Goal: Task Accomplishment & Management: Use online tool/utility

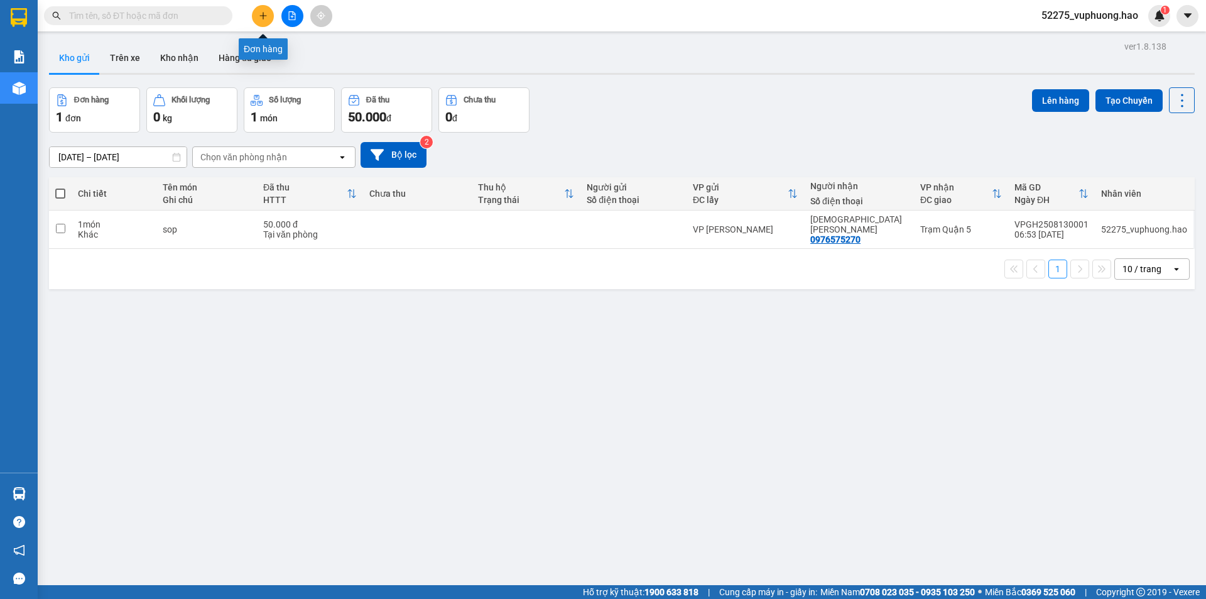
click at [266, 15] on icon "plus" at bounding box center [263, 15] width 9 height 9
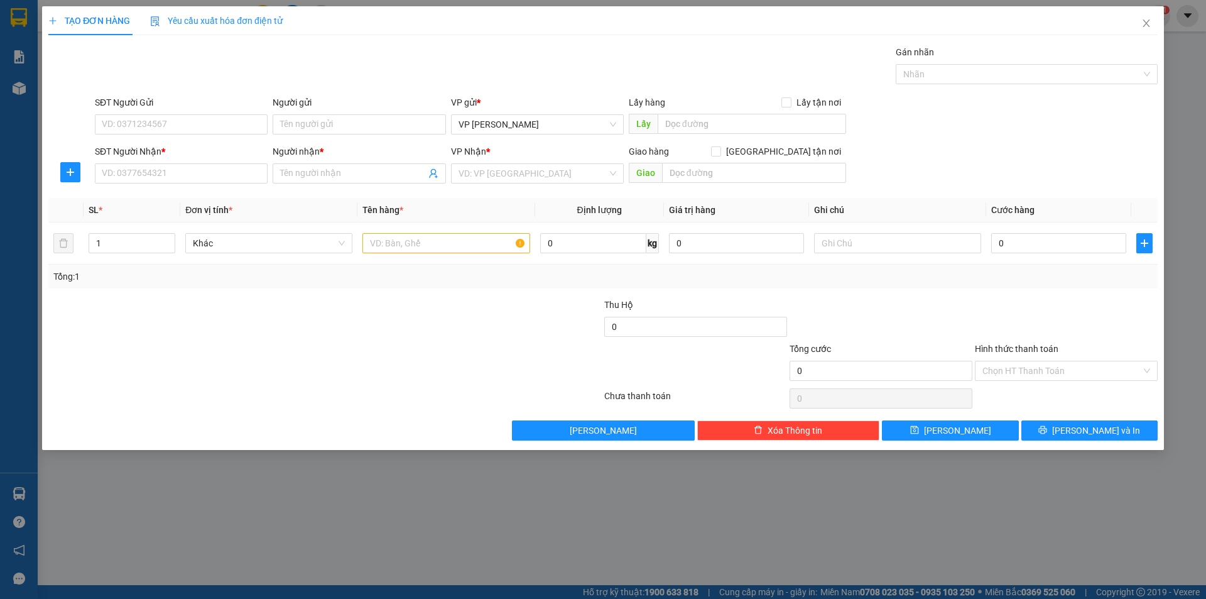
click at [180, 153] on div "SĐT Người Nhận *" at bounding box center [181, 152] width 173 height 14
click at [180, 163] on input "SĐT Người Nhận *" at bounding box center [181, 173] width 173 height 20
click at [181, 166] on input "SĐT Người Nhận *" at bounding box center [181, 173] width 173 height 20
type input "0913198984"
click at [368, 178] on input "Người nhận *" at bounding box center [352, 173] width 145 height 14
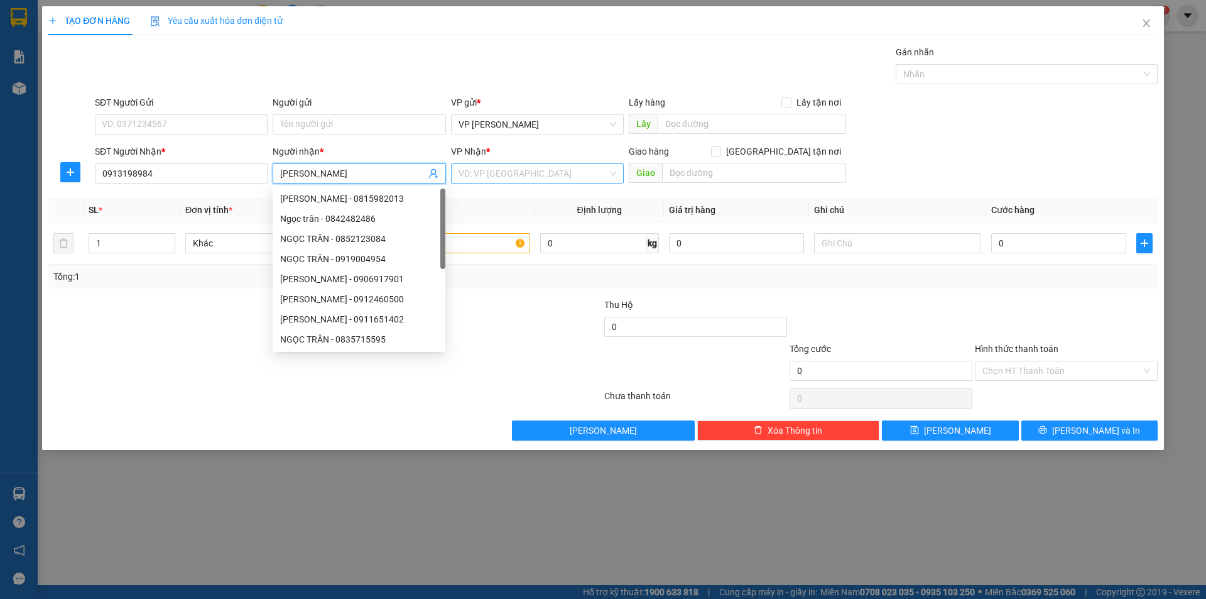
type input "ngọc TRÂN"
click at [499, 175] on input "search" at bounding box center [533, 173] width 149 height 19
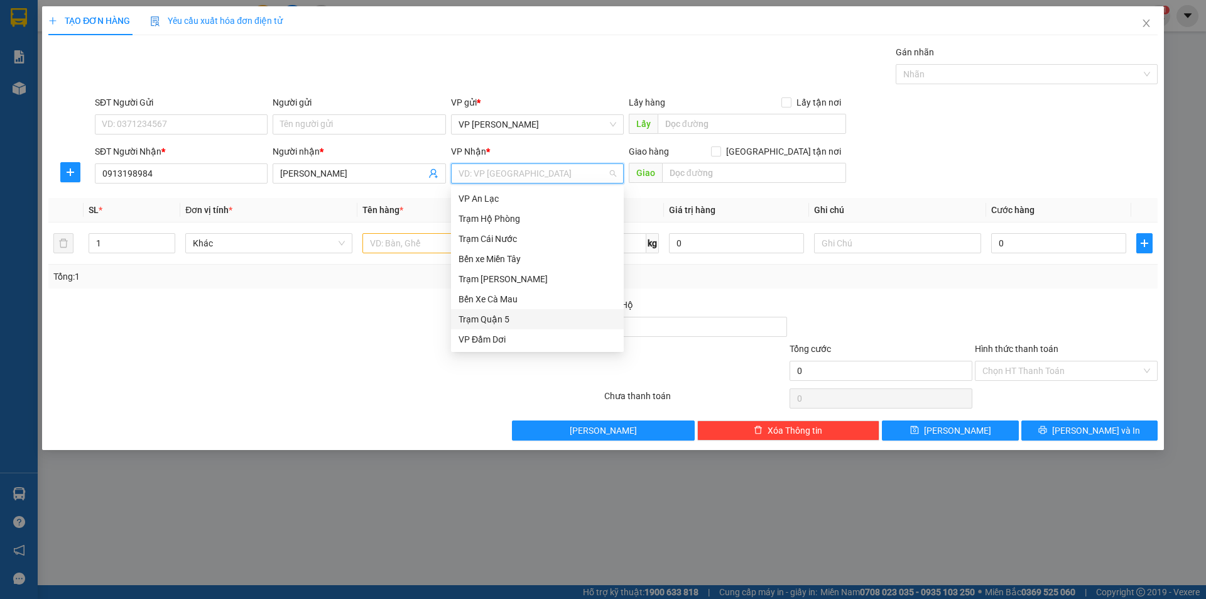
click at [491, 318] on div "Trạm Quận 5" at bounding box center [538, 319] width 158 height 14
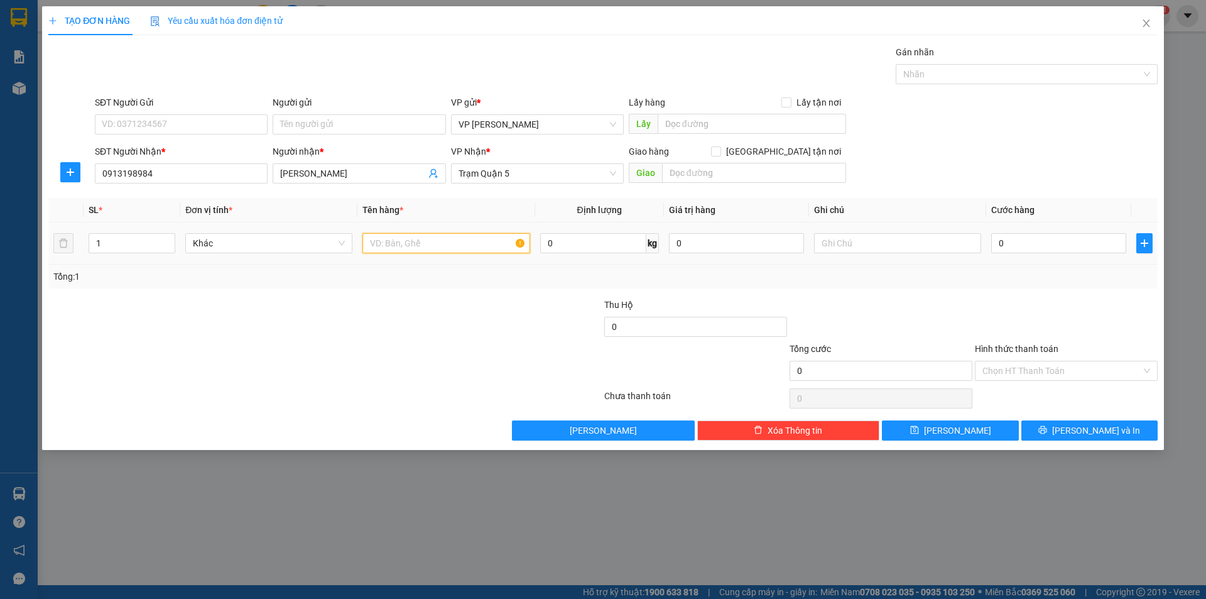
click at [420, 248] on input "text" at bounding box center [446, 243] width 167 height 20
type input "MÓT KÊ"
click at [1037, 240] on input "0" at bounding box center [1058, 243] width 135 height 20
type input "005"
type input "5"
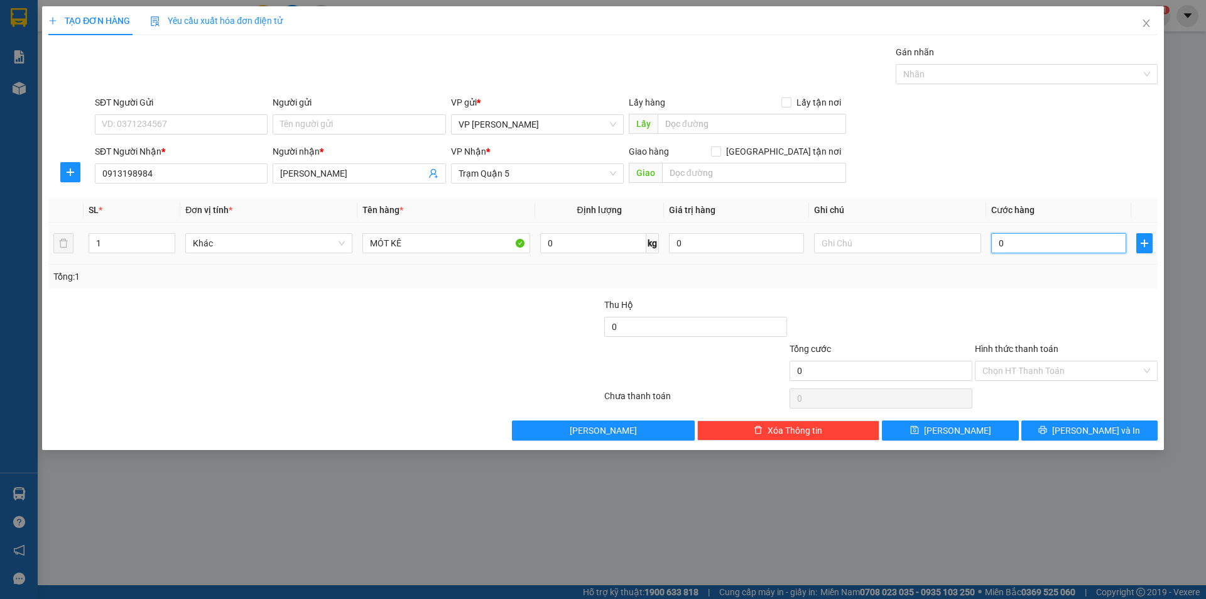
type input "5"
type input "0.050"
type input "50"
type input "50.000"
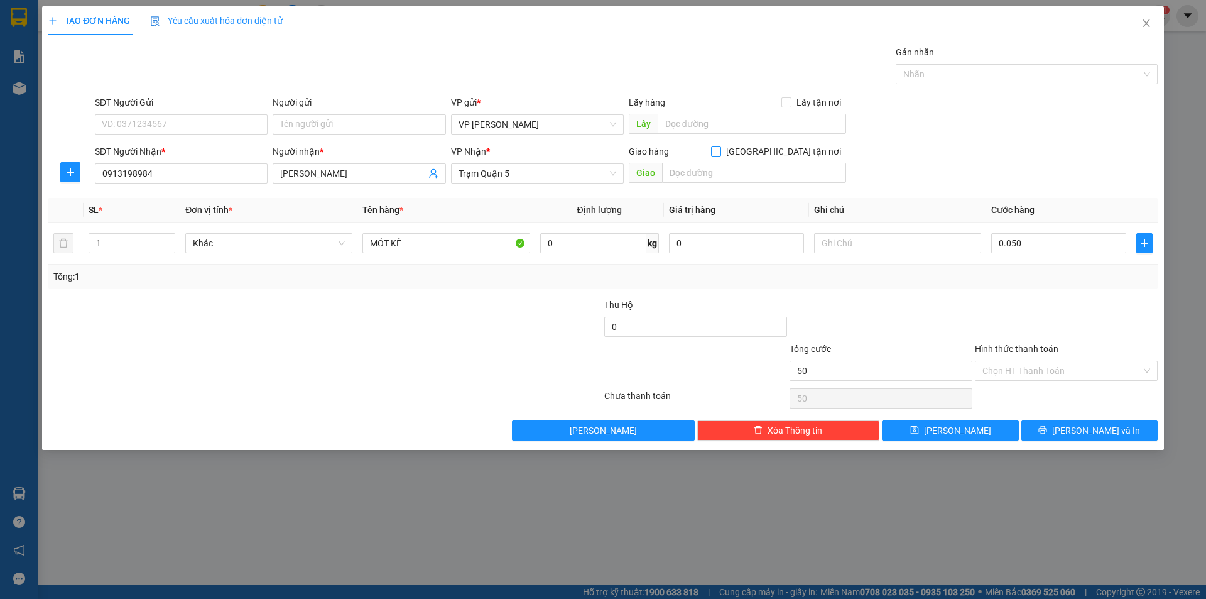
type input "50.000"
click at [721, 153] on span at bounding box center [716, 151] width 10 height 10
click at [720, 153] on input "Giao tận nơi" at bounding box center [715, 150] width 9 height 9
checkbox input "true"
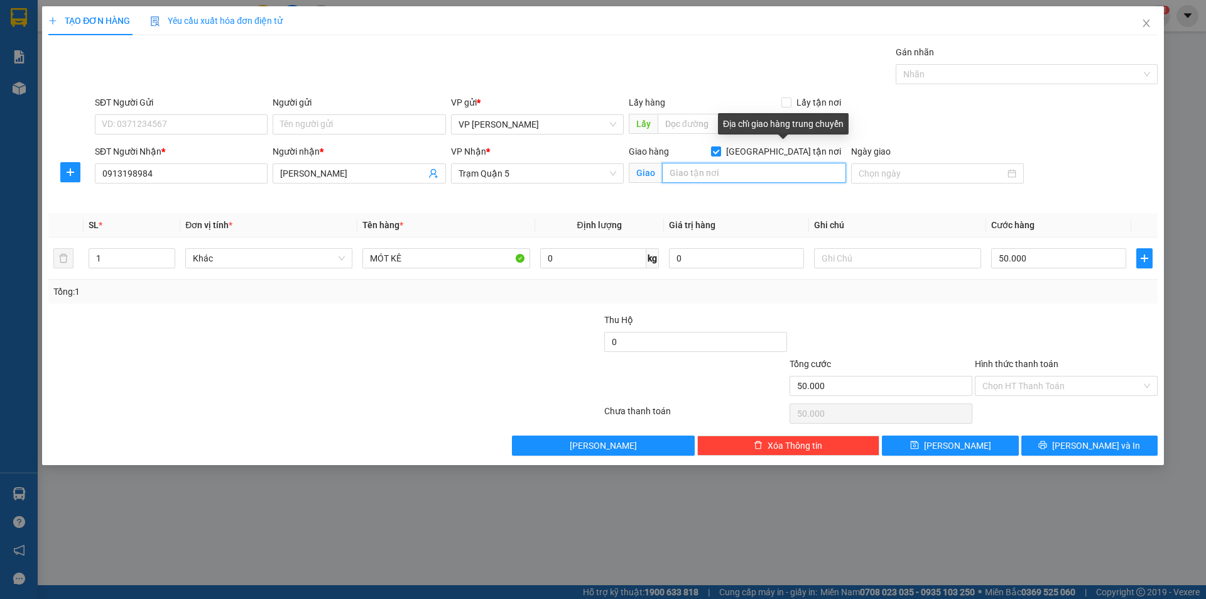
click at [761, 171] on input "text" at bounding box center [754, 173] width 184 height 20
type input "QUẬN 11"
click at [830, 306] on div "Transit Pickup Surcharge Ids Transit Deliver Surcharge Ids Transit Deliver Surc…" at bounding box center [603, 250] width 1110 height 410
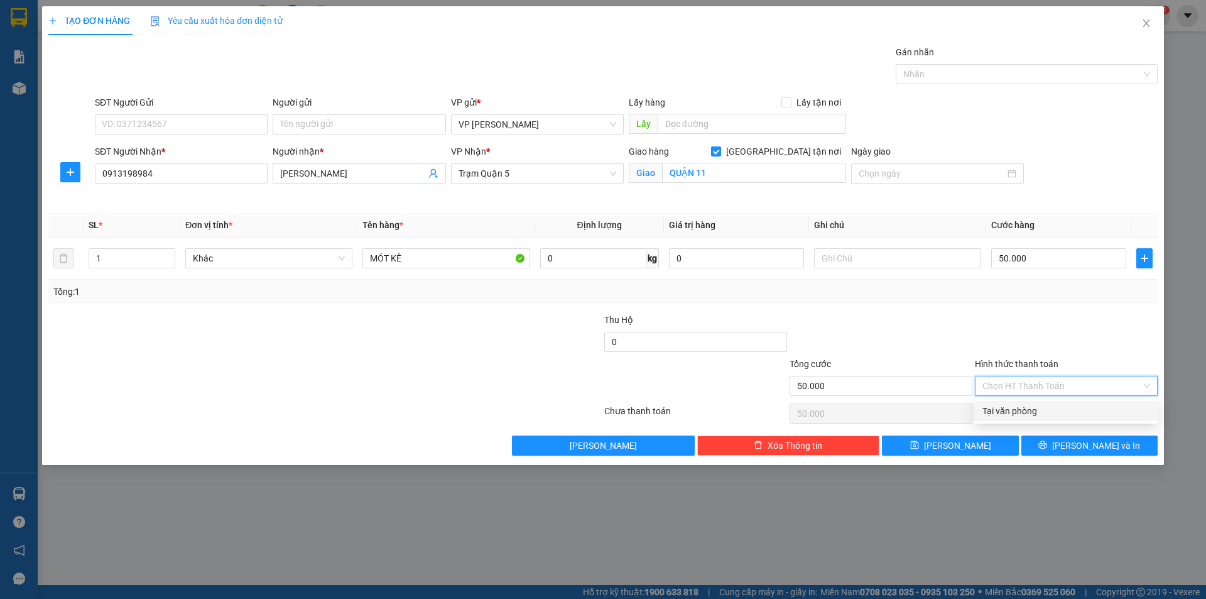
click at [1107, 391] on input "Hình thức thanh toán" at bounding box center [1062, 385] width 159 height 19
click at [1093, 410] on div "Tại văn phòng" at bounding box center [1067, 411] width 168 height 14
type input "0"
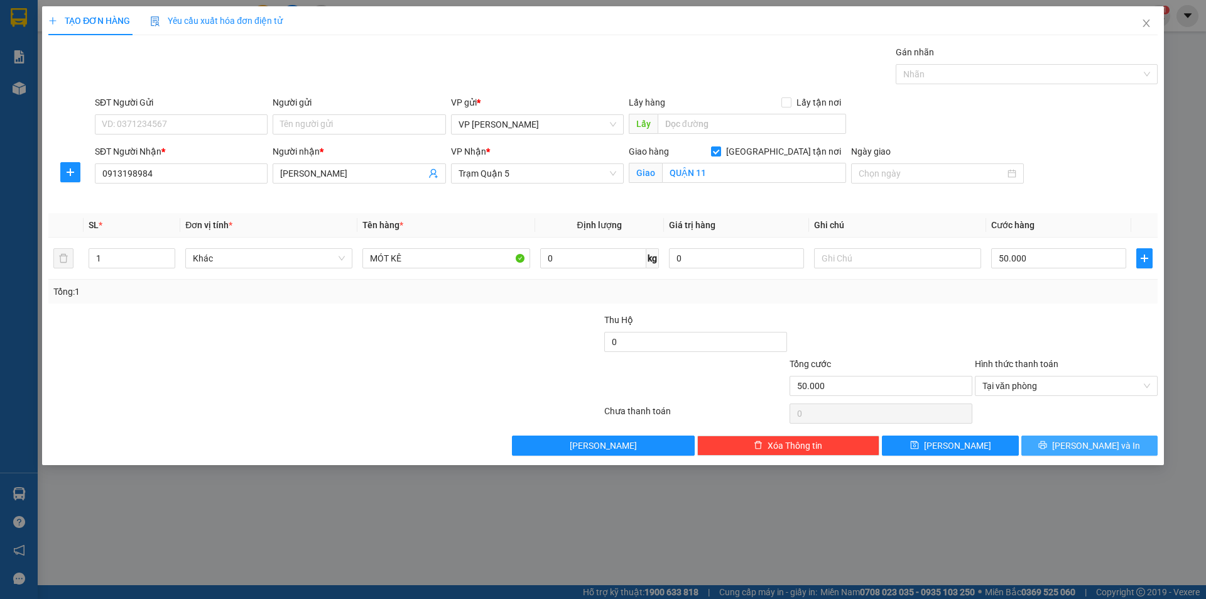
click at [1089, 447] on span "Lưu và In" at bounding box center [1096, 446] width 88 height 14
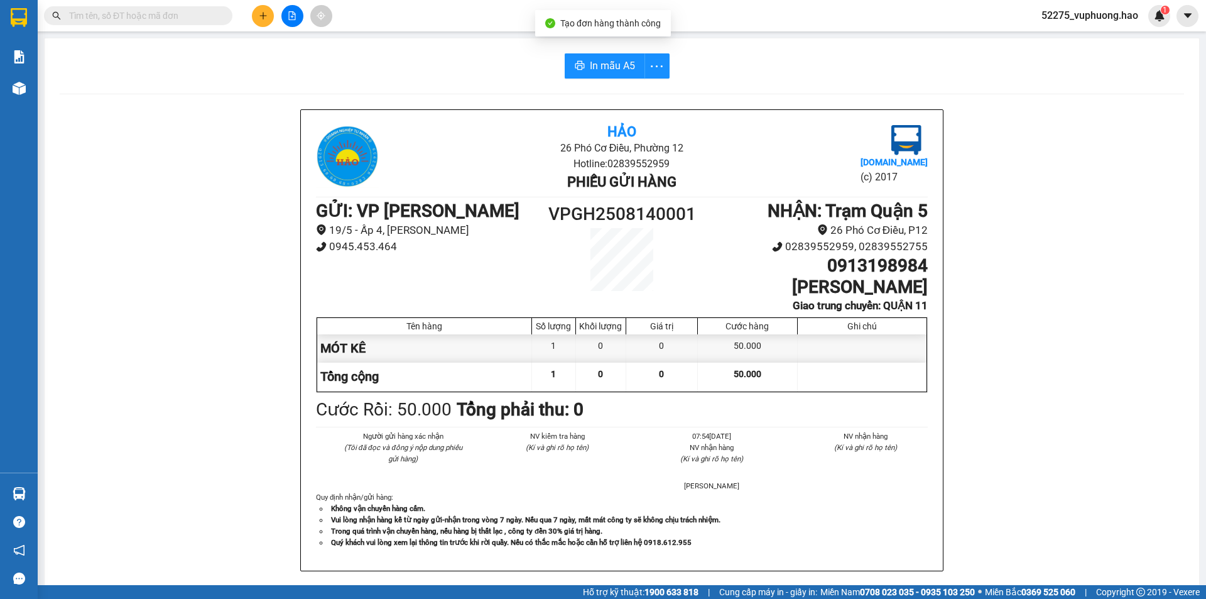
click at [591, 46] on div "In mẫu A5 Hảo 26 Phó Cơ Điều, Phường 12 Hotline: 02839552959 Phiếu gửi hàng Vex…" at bounding box center [622, 531] width 1155 height 986
click at [596, 70] on span "In mẫu A5" at bounding box center [612, 66] width 45 height 16
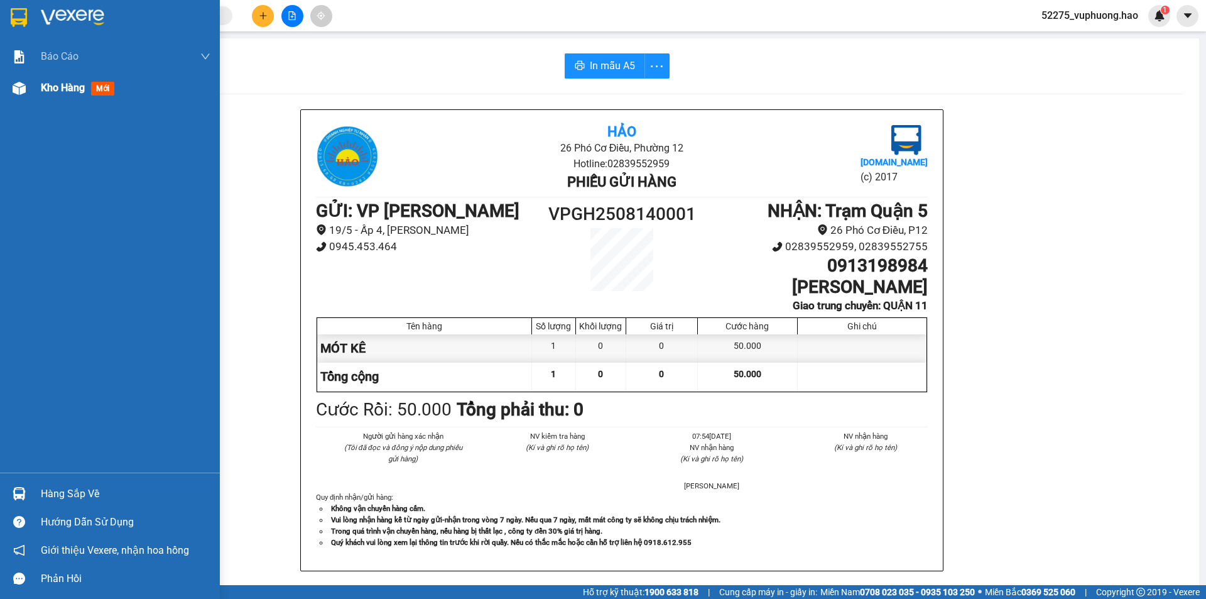
click at [21, 90] on img at bounding box center [19, 88] width 13 height 13
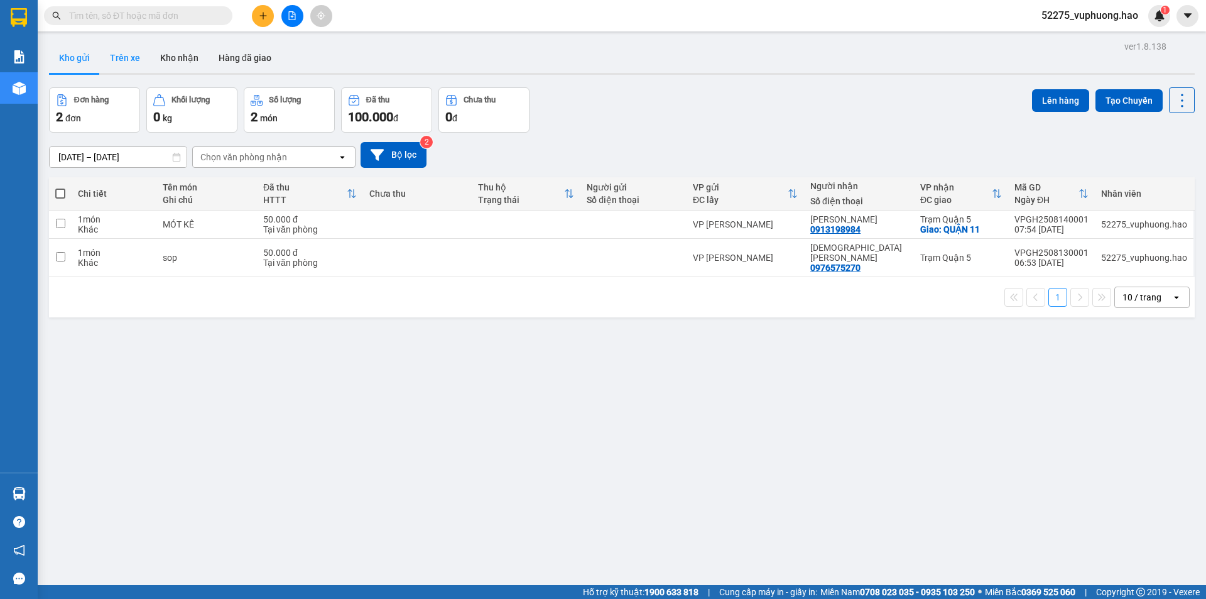
click at [121, 52] on button "Trên xe" at bounding box center [125, 58] width 50 height 30
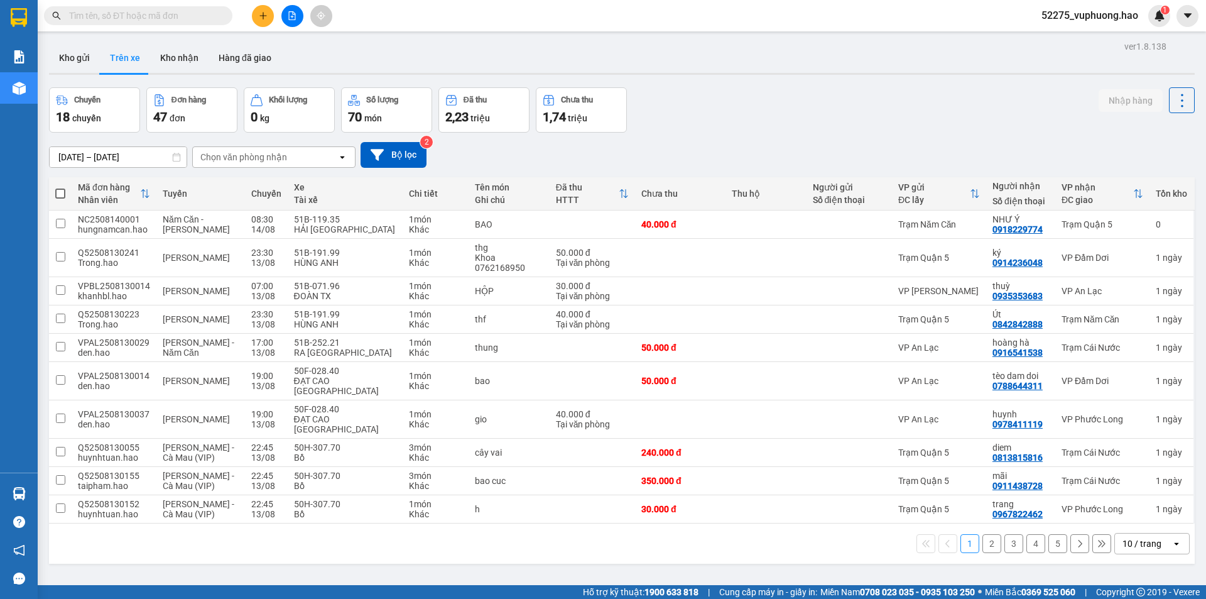
click at [310, 156] on div "Chọn văn phòng nhận" at bounding box center [265, 157] width 145 height 20
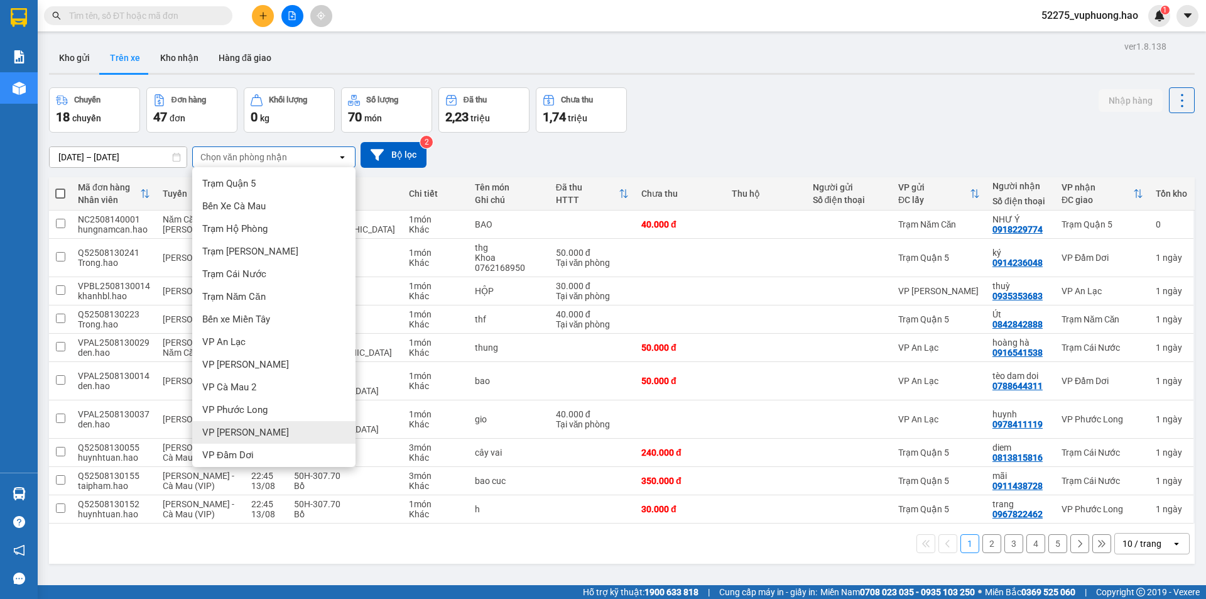
click at [263, 430] on div "VP Gành Hào" at bounding box center [273, 432] width 163 height 23
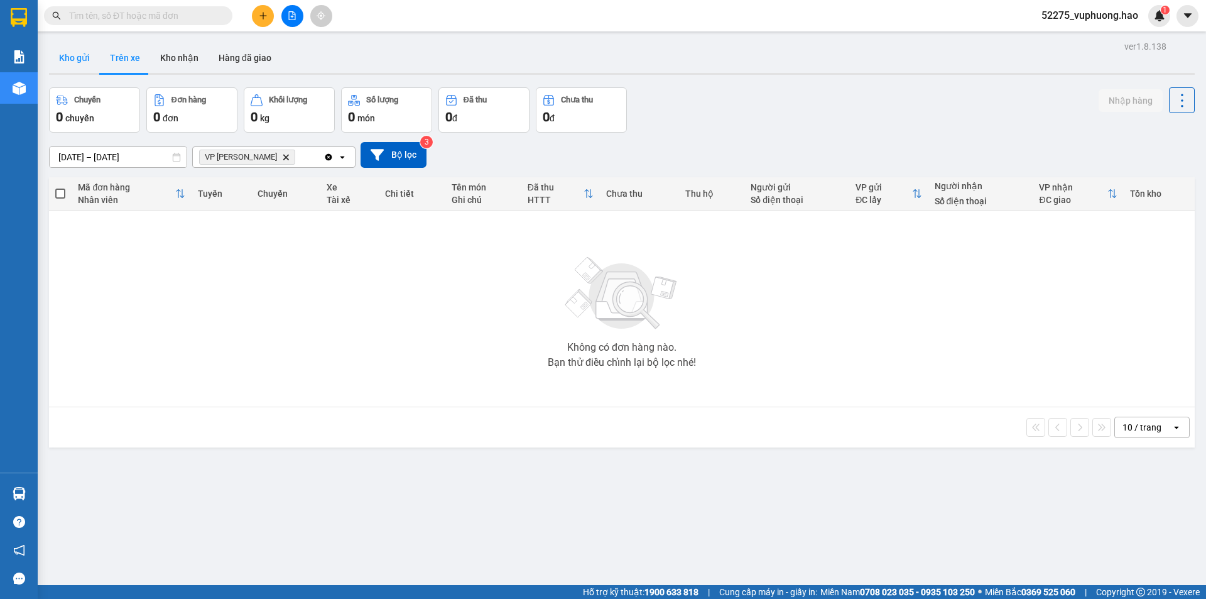
click at [58, 46] on button "Kho gửi" at bounding box center [74, 58] width 51 height 30
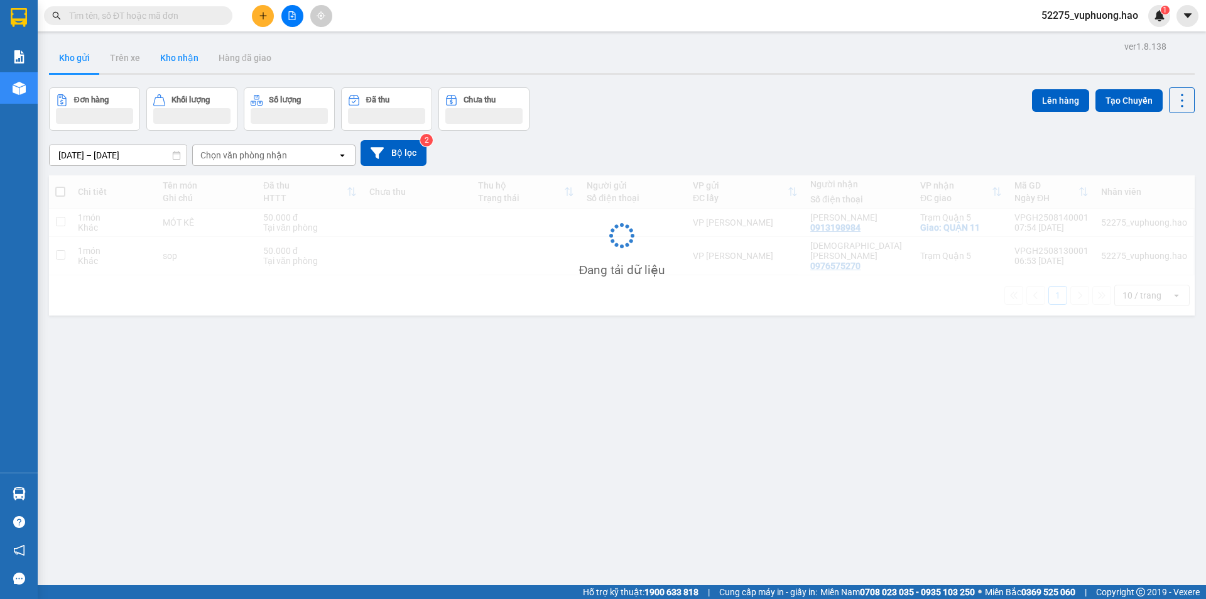
click at [190, 58] on button "Kho nhận" at bounding box center [179, 58] width 58 height 30
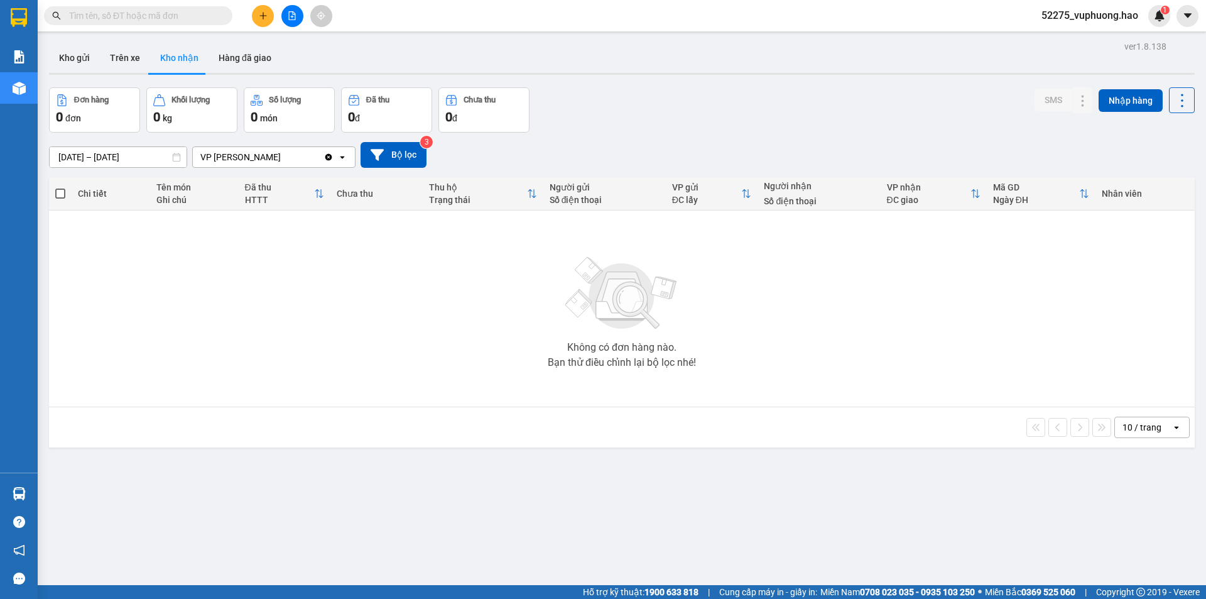
click at [164, 25] on div "Kết quả tìm kiếm ( 0 ) Bộ lọc No Data" at bounding box center [122, 16] width 245 height 22
click at [163, 18] on input "text" at bounding box center [143, 16] width 148 height 14
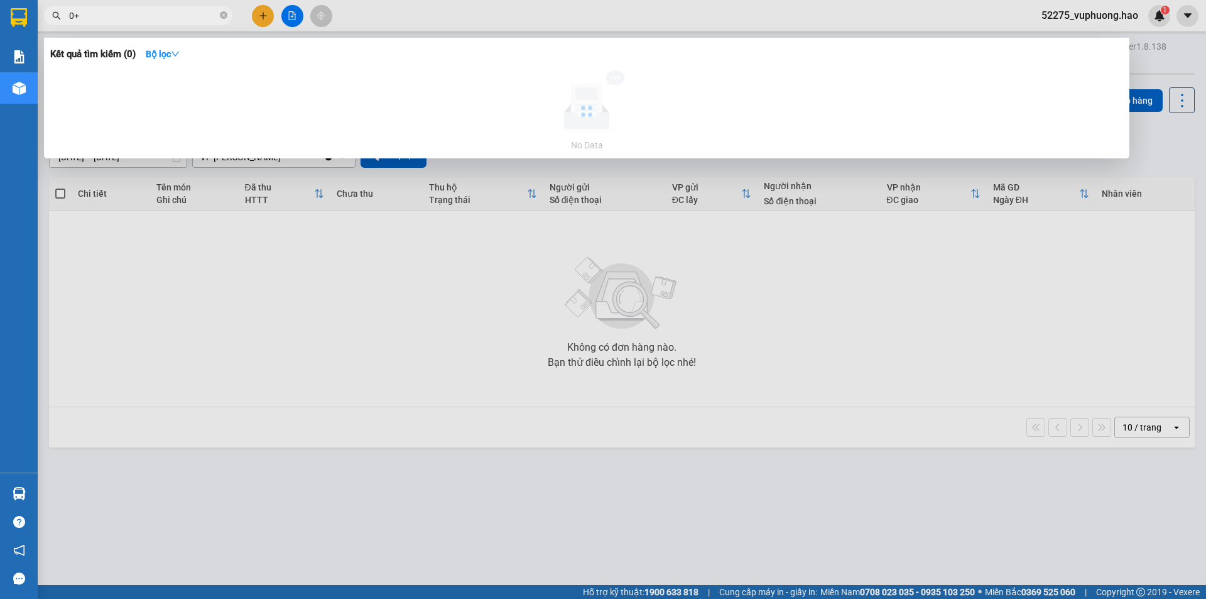
type input "0"
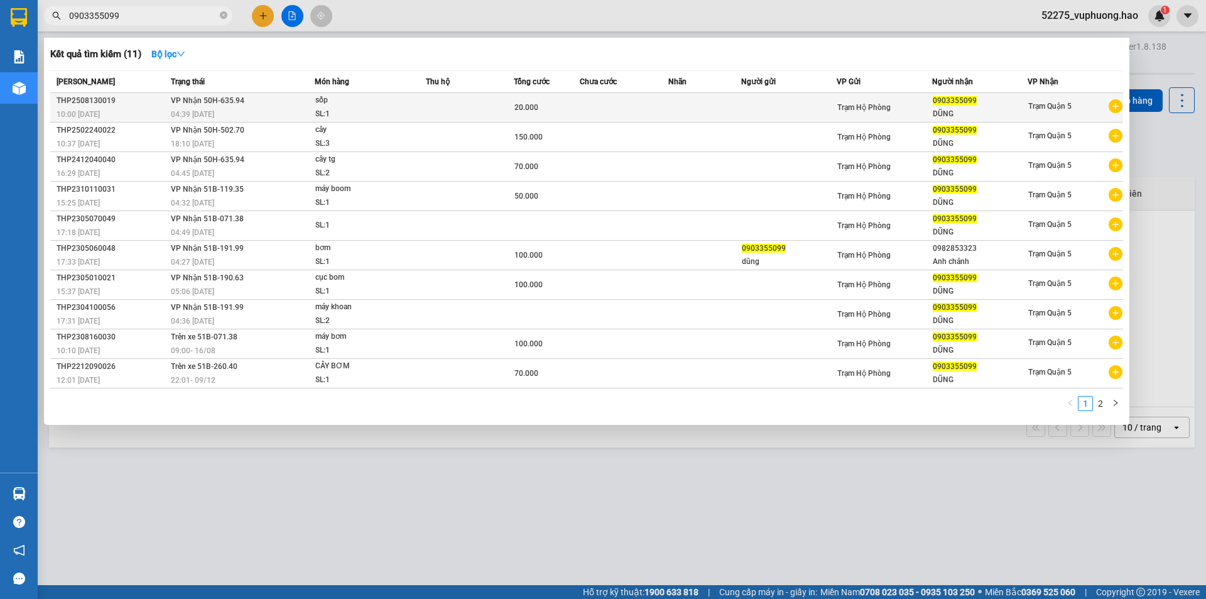
type input "0903355099"
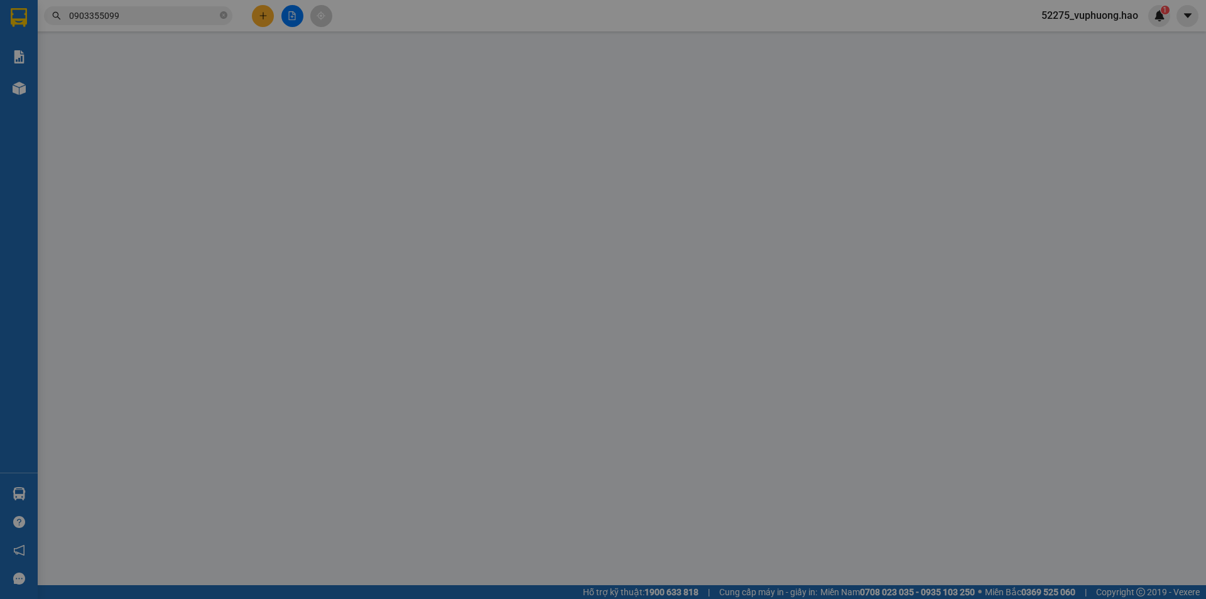
type input "0903355099"
type input "DŨNG"
type input "20.000"
type input "0"
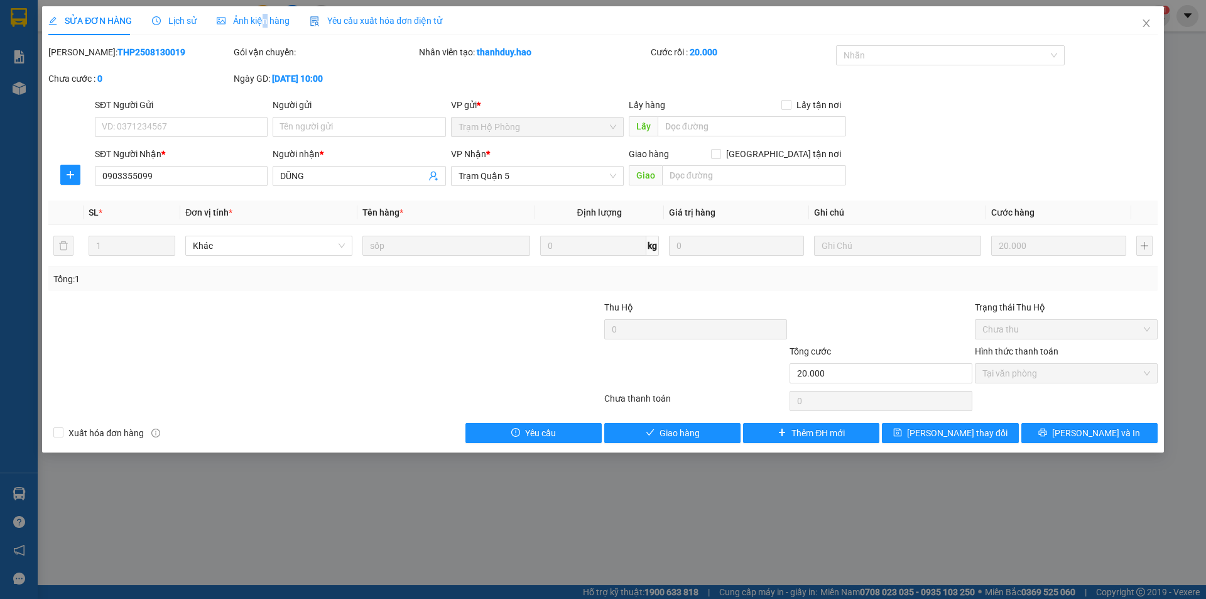
drag, startPoint x: 262, startPoint y: 19, endPoint x: 246, endPoint y: 25, distance: 17.1
click at [261, 19] on span "Ảnh kiện hàng" at bounding box center [253, 21] width 73 height 10
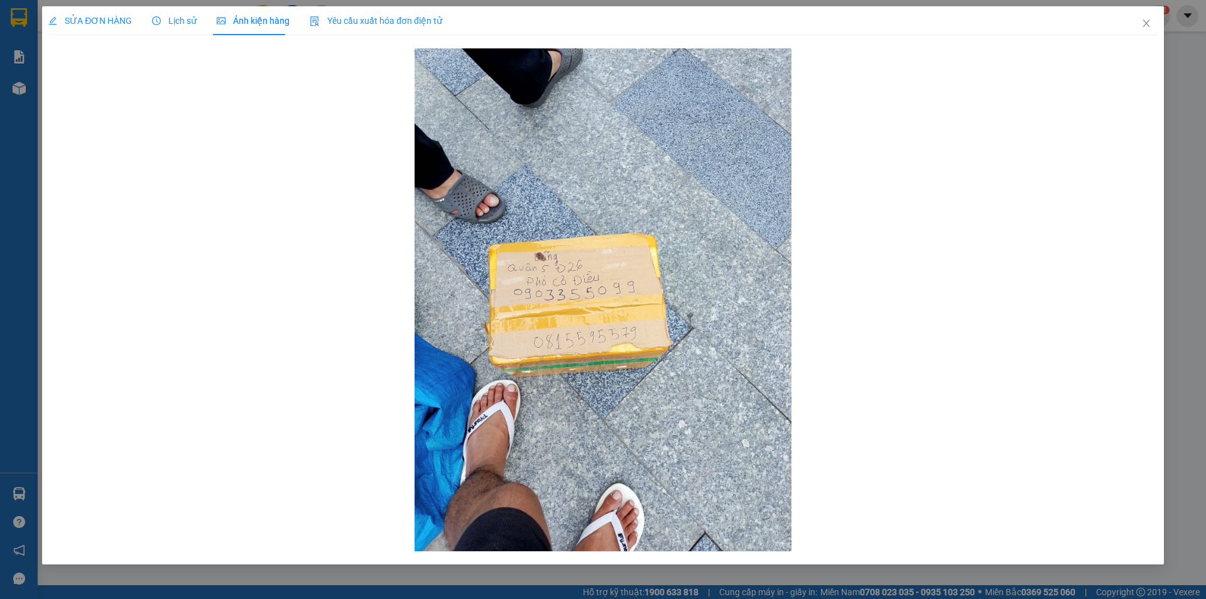
click at [173, 23] on span "Lịch sử" at bounding box center [174, 21] width 45 height 10
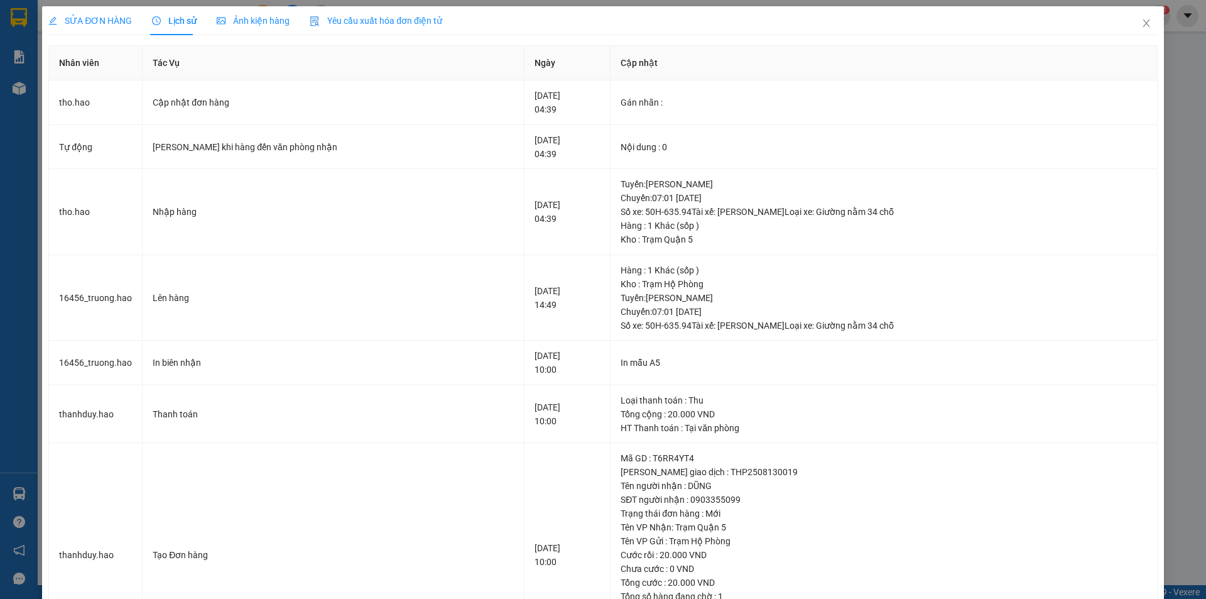
click at [273, 24] on span "Ảnh kiện hàng" at bounding box center [253, 21] width 73 height 10
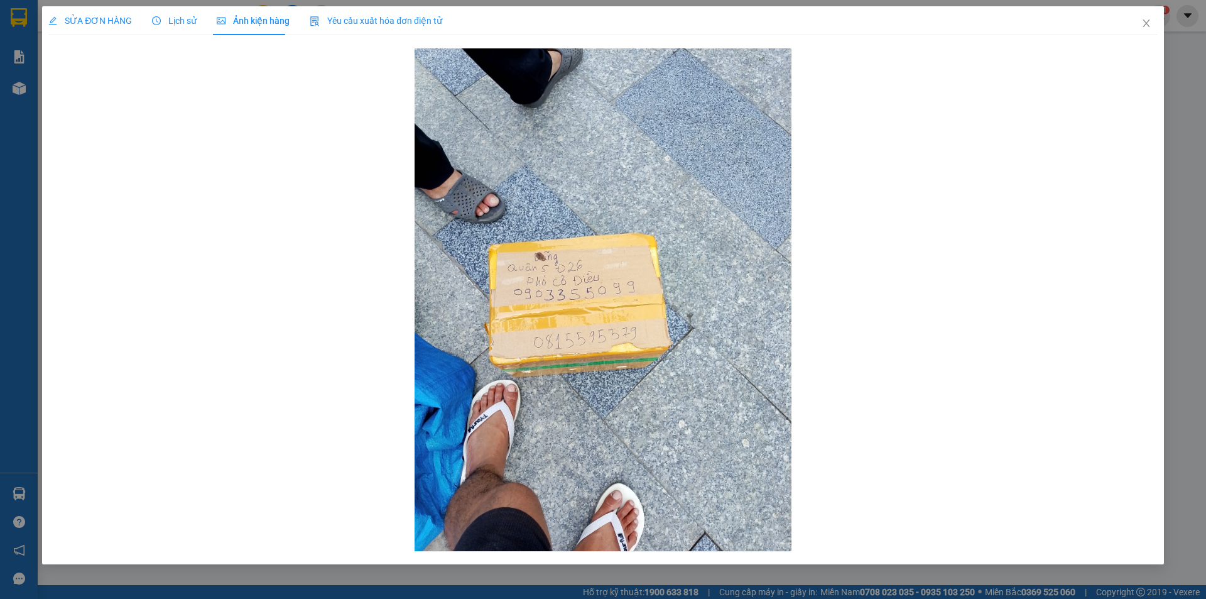
click at [98, 23] on span "SỬA ĐƠN HÀNG" at bounding box center [90, 21] width 84 height 10
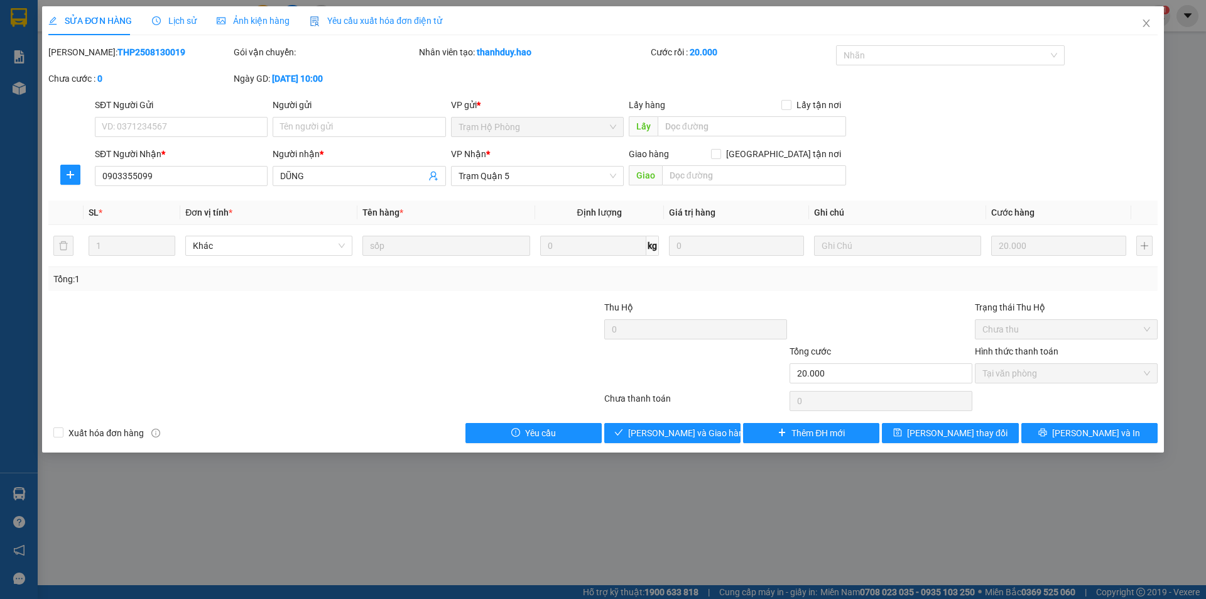
click at [162, 278] on div "Tổng: 1" at bounding box center [259, 279] width 412 height 14
drag, startPoint x: 195, startPoint y: 15, endPoint x: 187, endPoint y: 17, distance: 9.0
click at [195, 15] on div "SỬA ĐƠN HÀNG Lịch sử Ảnh kiện hàng Yêu cầu xuất hóa đơn điện tử" at bounding box center [245, 20] width 394 height 29
click at [185, 18] on span "Lịch sử" at bounding box center [174, 21] width 45 height 10
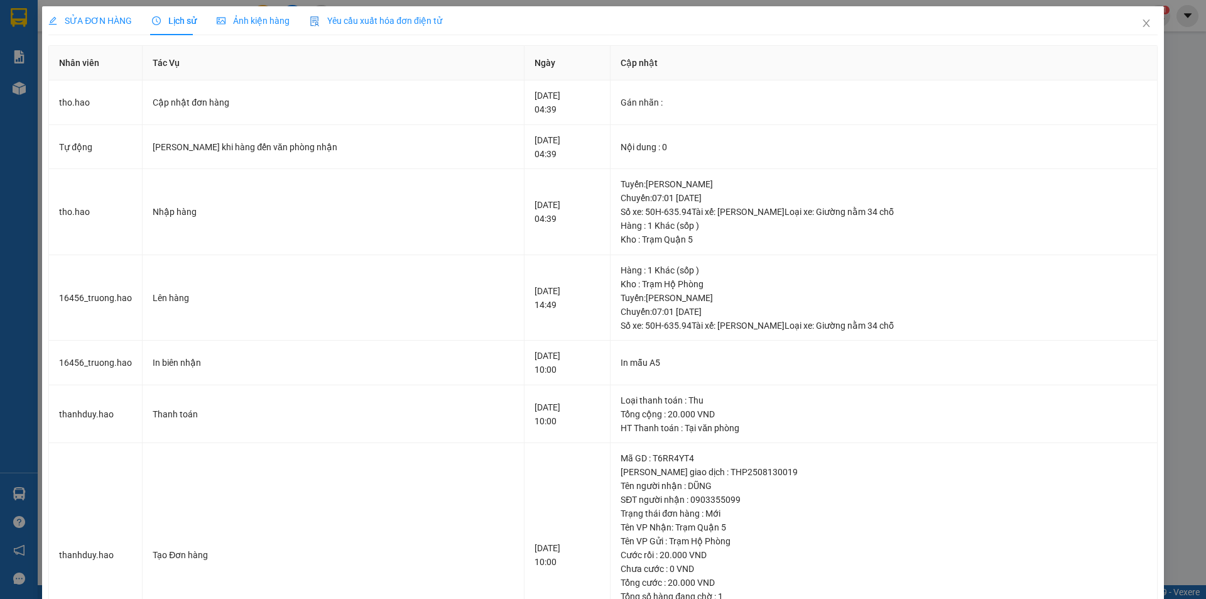
click at [524, 17] on div "SỬA ĐƠN HÀNG Lịch sử Ảnh kiện hàng Yêu cầu xuất hóa đơn điện tử" at bounding box center [603, 20] width 1110 height 29
click at [1143, 24] on icon "close" at bounding box center [1146, 23] width 7 height 8
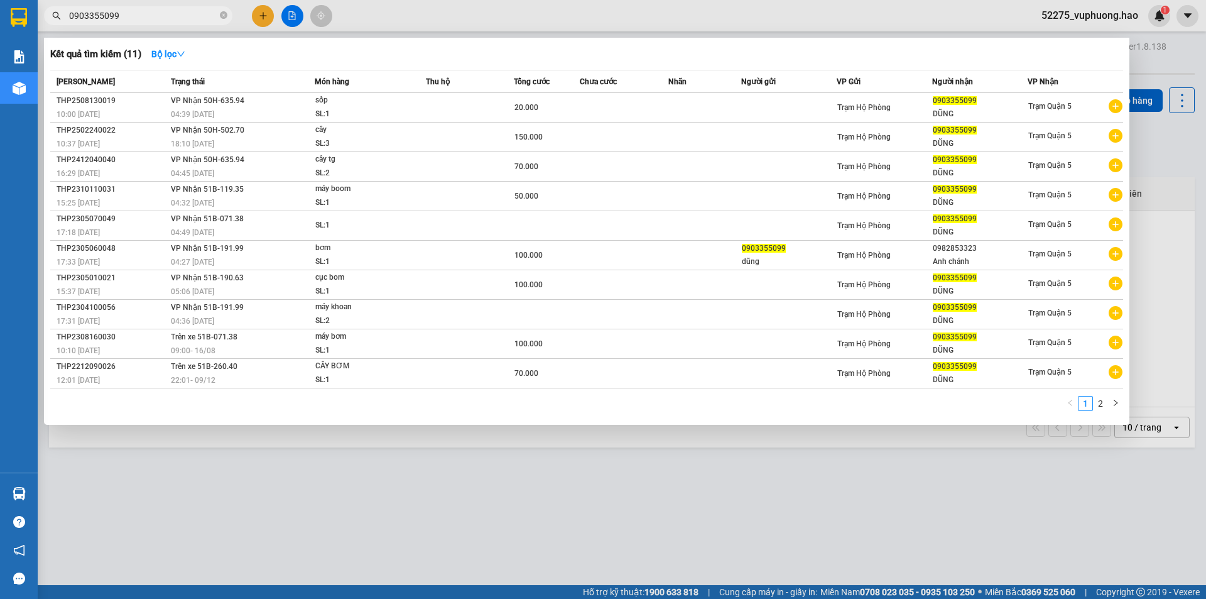
click at [145, 14] on input "0903355099" at bounding box center [143, 16] width 148 height 14
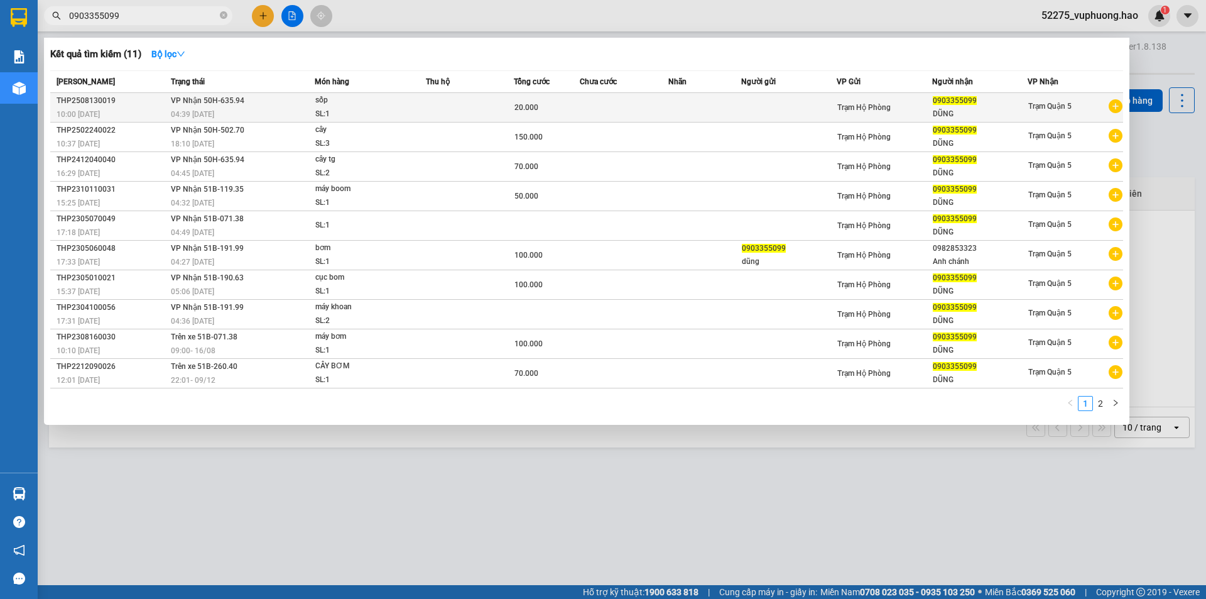
click at [296, 109] on div "04:39 - 14/08" at bounding box center [242, 114] width 143 height 14
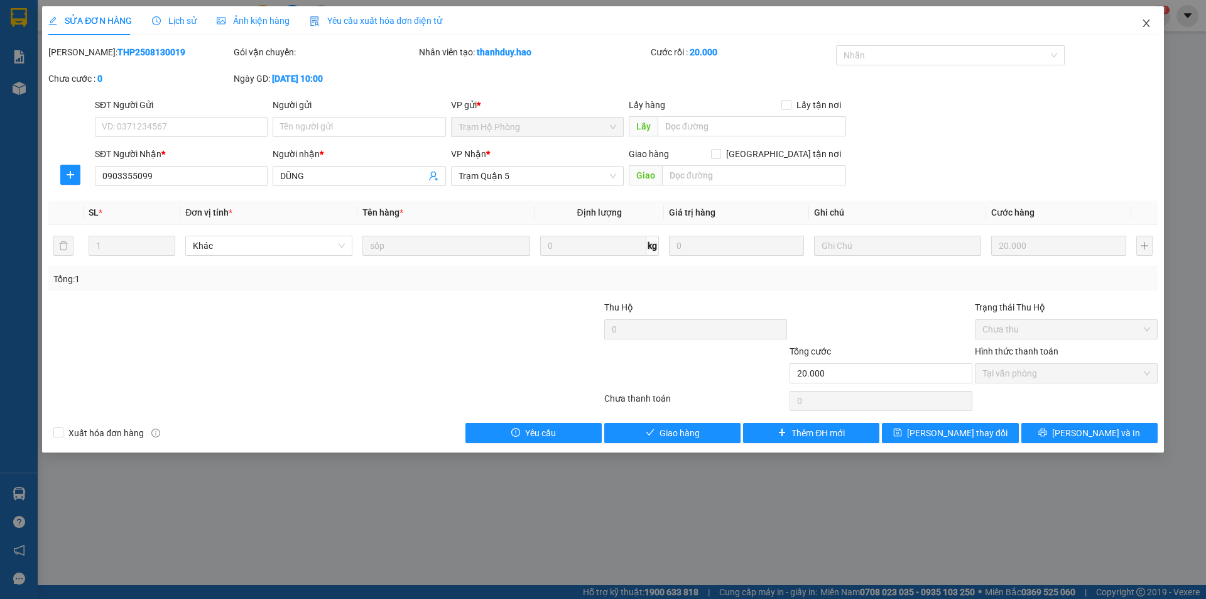
click at [1142, 22] on icon "close" at bounding box center [1147, 23] width 10 height 10
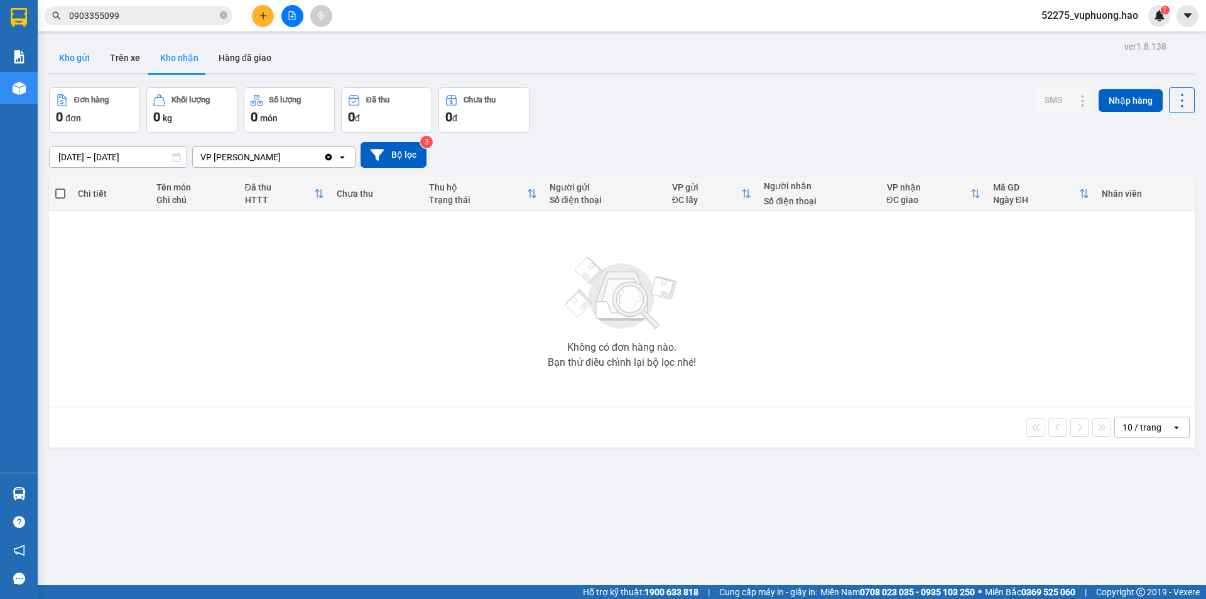
click at [82, 56] on button "Kho gửi" at bounding box center [74, 58] width 51 height 30
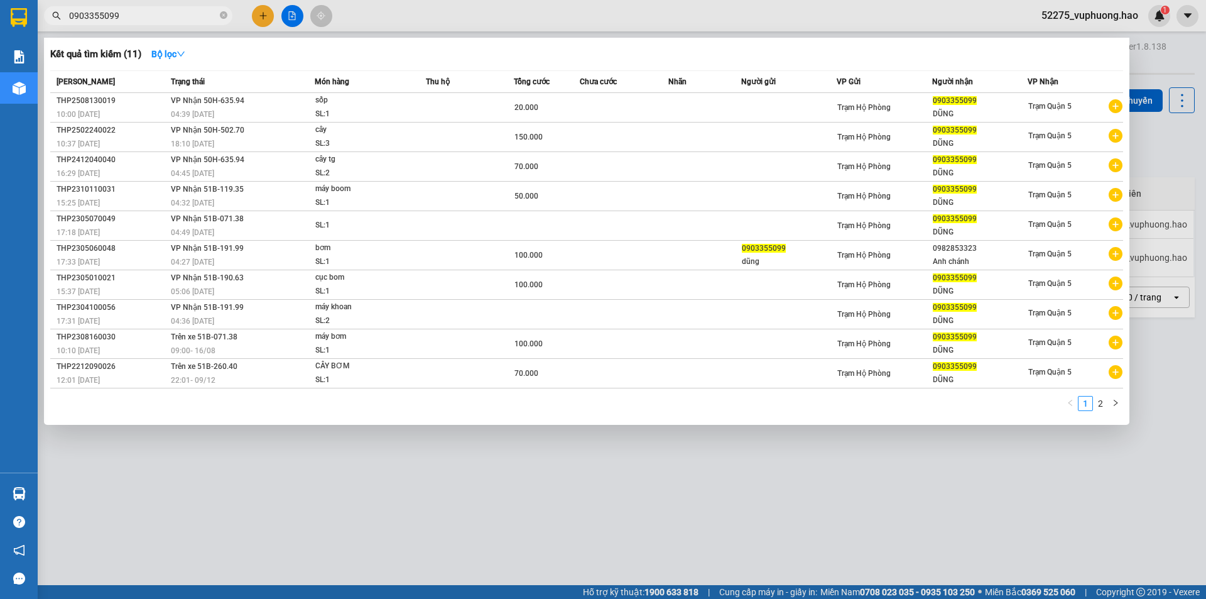
click at [221, 9] on span at bounding box center [224, 16] width 8 height 14
click at [429, 16] on div at bounding box center [603, 299] width 1206 height 599
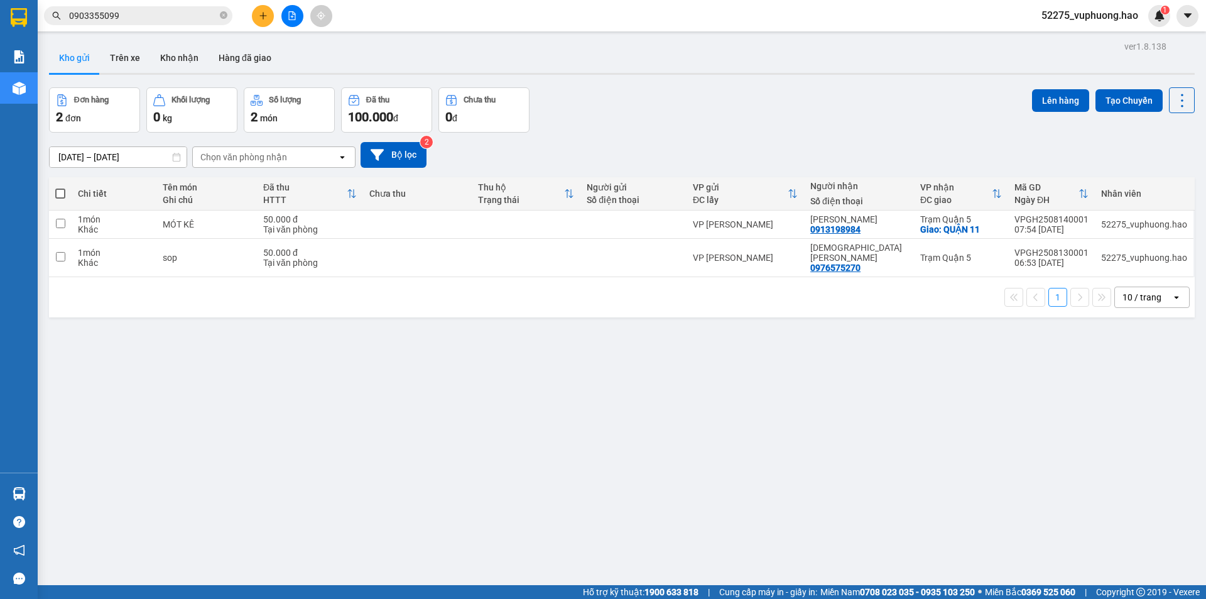
click at [150, 18] on input "0903355099" at bounding box center [143, 16] width 148 height 14
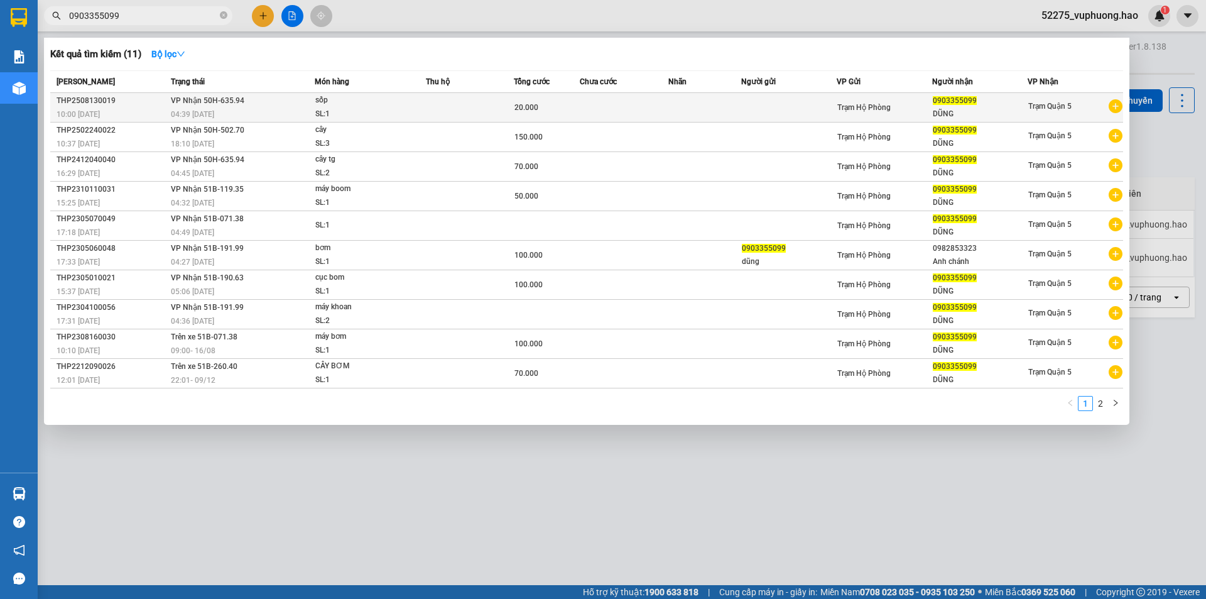
click at [367, 104] on div "sốp" at bounding box center [362, 101] width 94 height 14
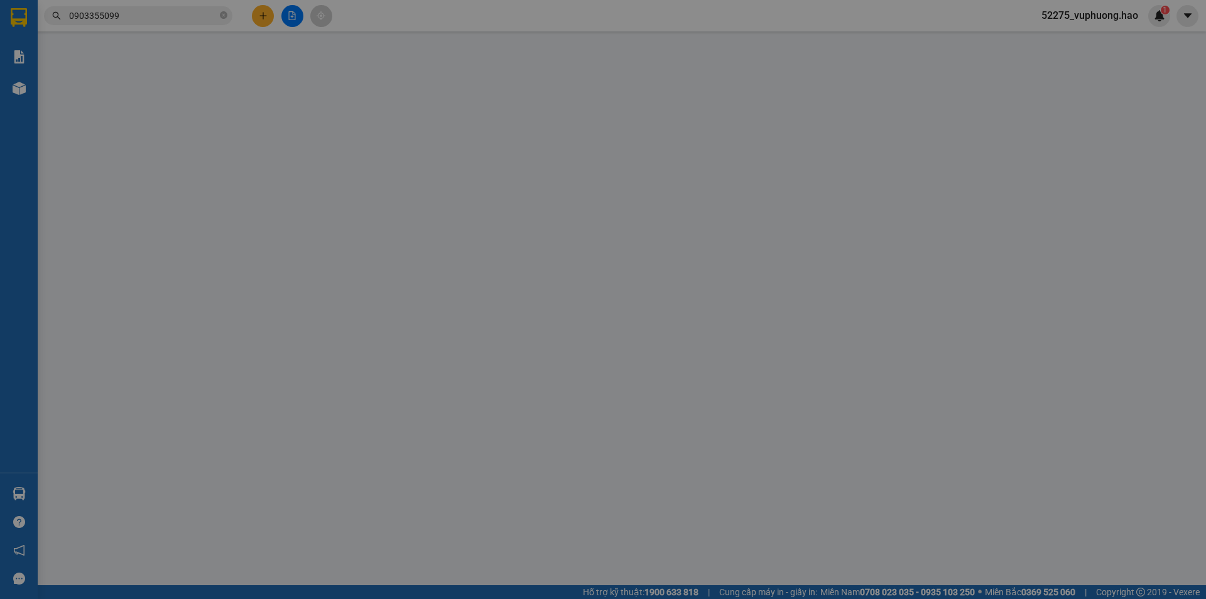
type input "0903355099"
type input "DŨNG"
type input "20.000"
type input "0"
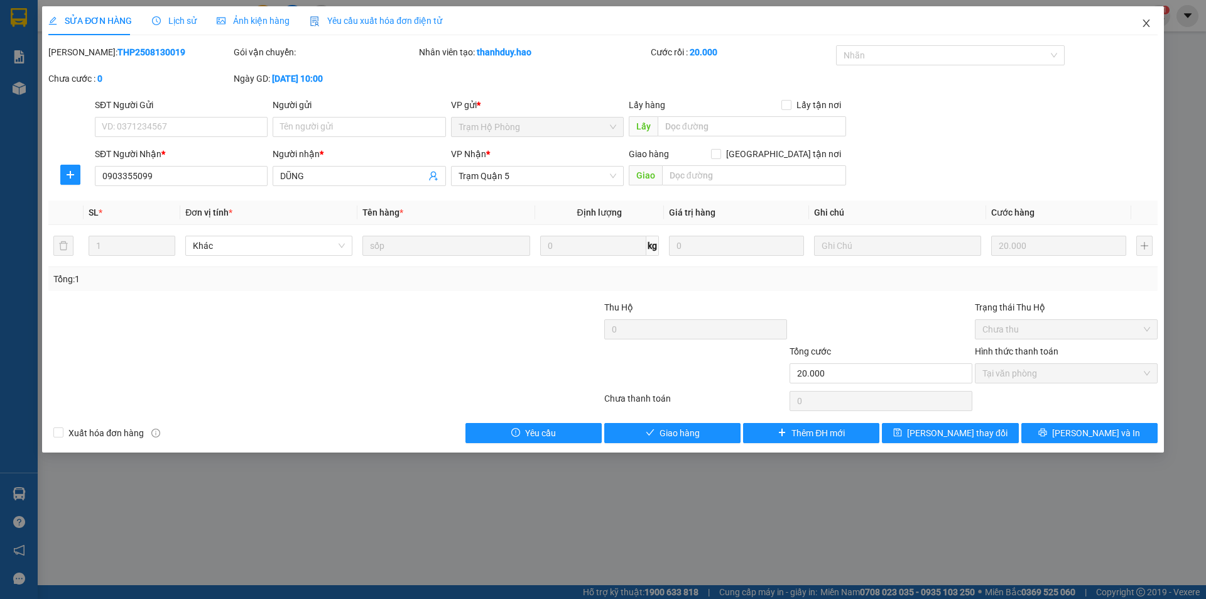
click at [1154, 19] on span "Close" at bounding box center [1146, 23] width 35 height 35
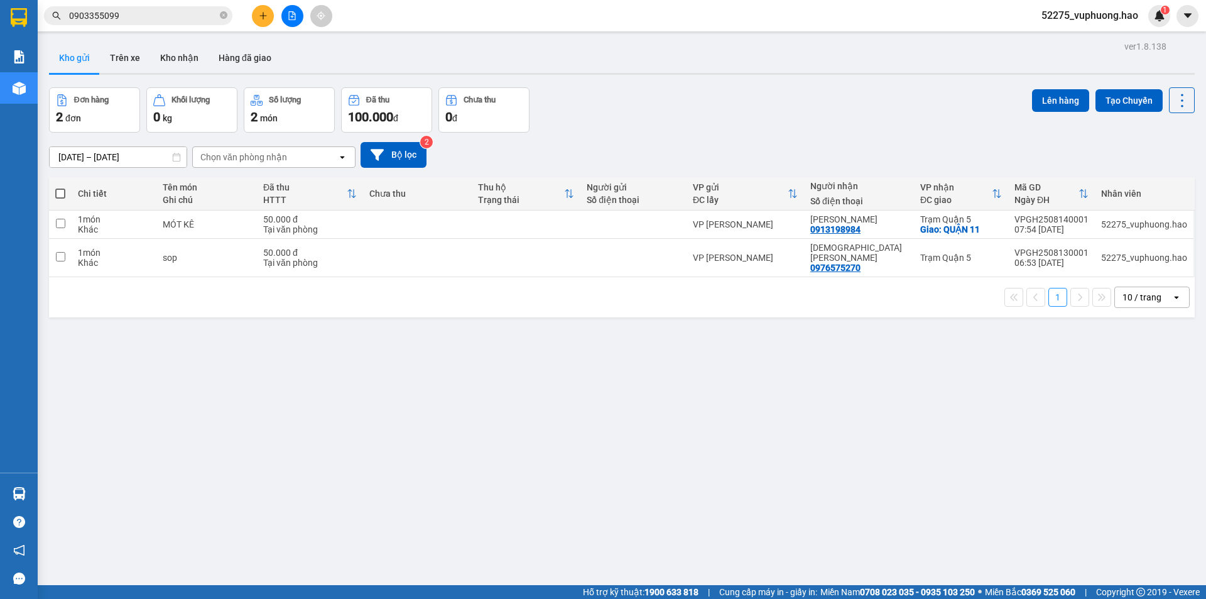
click at [628, 104] on div "Đơn hàng 2 đơn Khối lượng 0 kg Số lượng 2 món Đã thu 100.000 đ Chưa thu 0 đ Lên…" at bounding box center [622, 109] width 1146 height 45
click at [185, 19] on input "0903355099" at bounding box center [143, 16] width 148 height 14
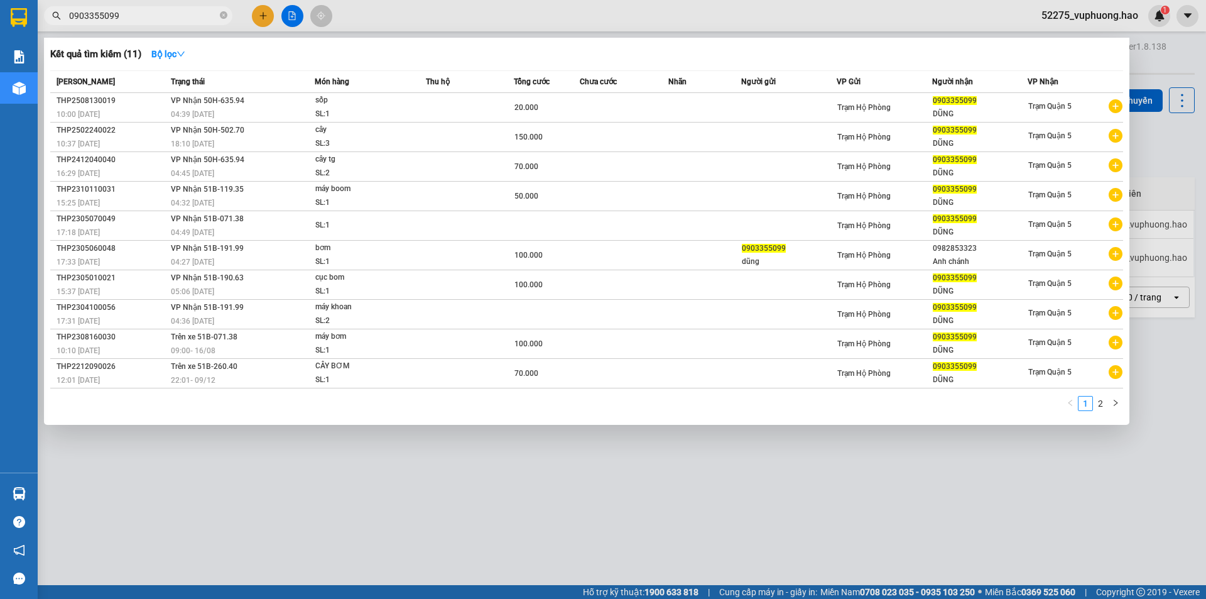
click at [386, 6] on div at bounding box center [603, 299] width 1206 height 599
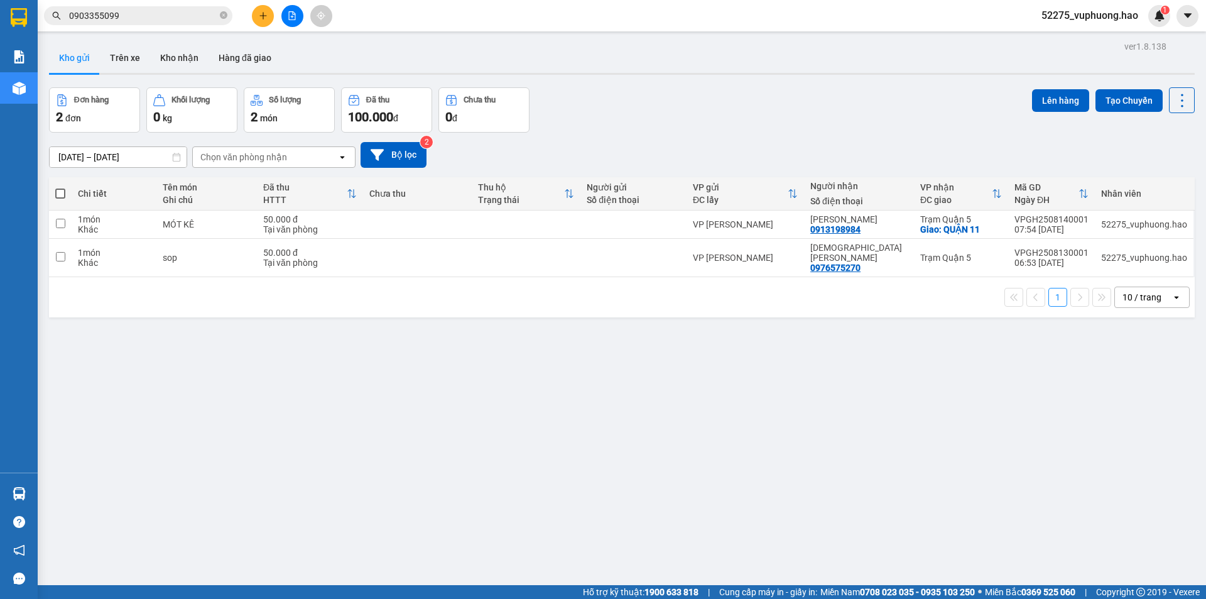
drag, startPoint x: 693, startPoint y: 156, endPoint x: 682, endPoint y: 155, distance: 10.8
click at [692, 156] on div "12/08/2025 – 14/08/2025 Press the down arrow key to interact with the calendar …" at bounding box center [622, 155] width 1146 height 26
click at [635, 253] on div at bounding box center [634, 258] width 94 height 10
checkbox input "true"
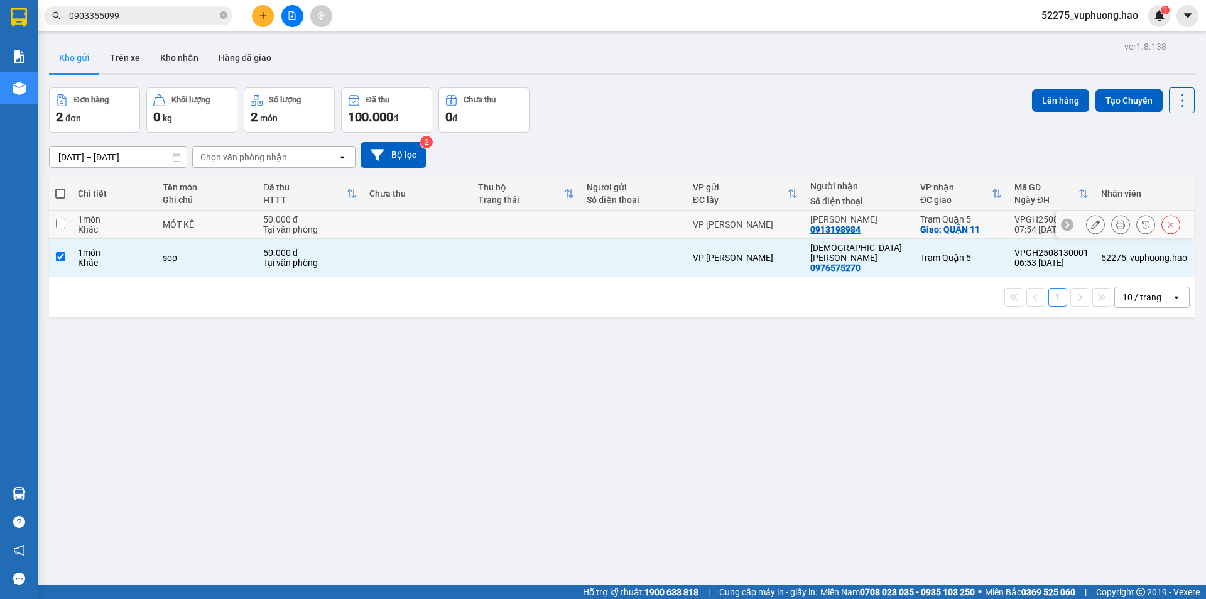
click at [647, 226] on div at bounding box center [634, 224] width 94 height 10
checkbox input "true"
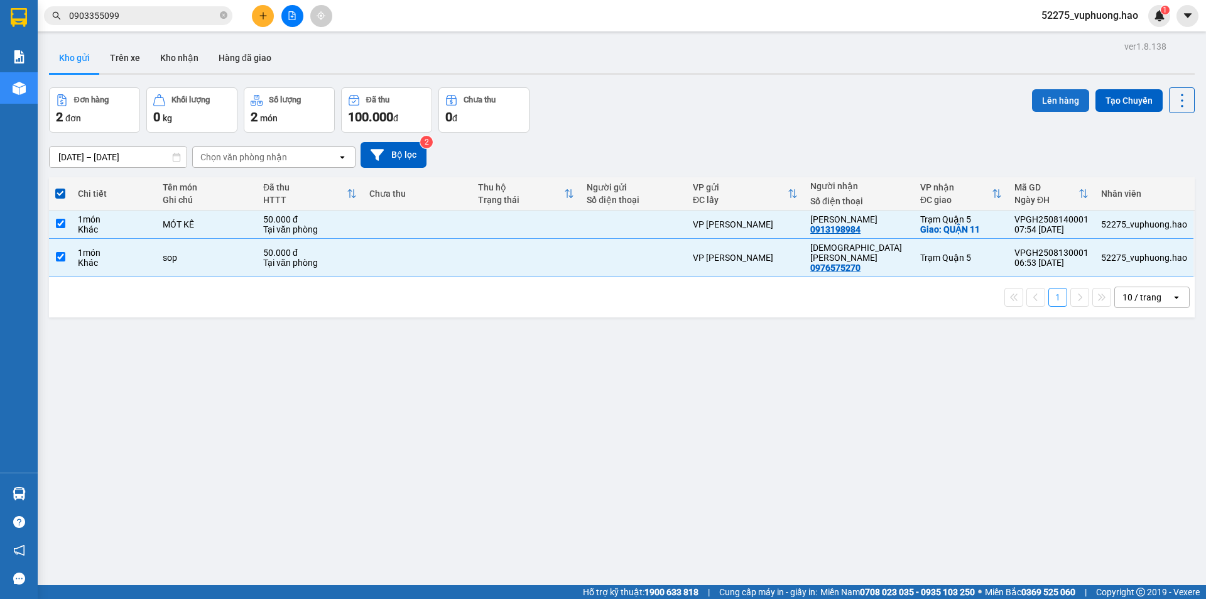
click at [1044, 101] on button "Lên hàng" at bounding box center [1060, 100] width 57 height 23
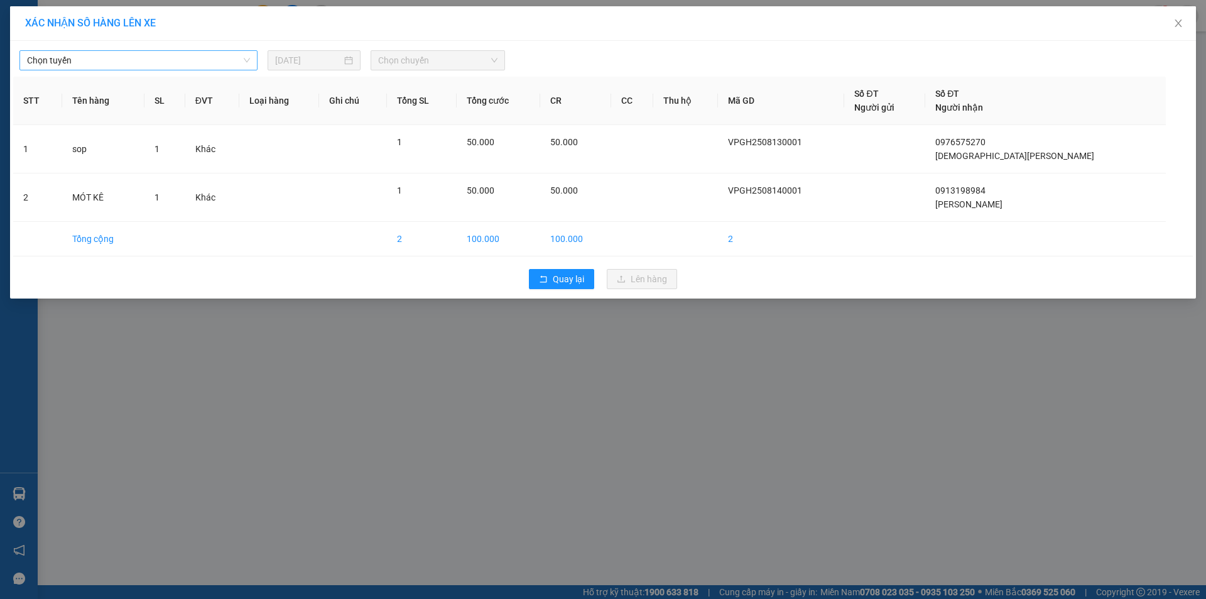
click at [221, 59] on span "Chọn tuyến" at bounding box center [138, 60] width 223 height 19
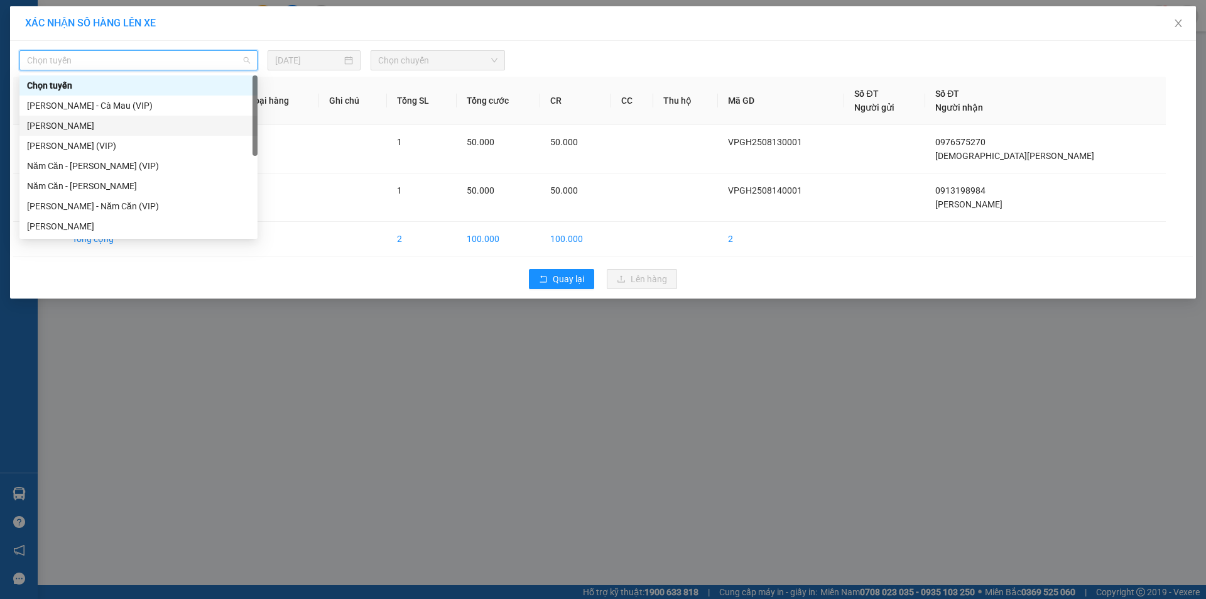
click at [104, 122] on div "Cà Mau - Hồ Chí Minh" at bounding box center [138, 126] width 223 height 14
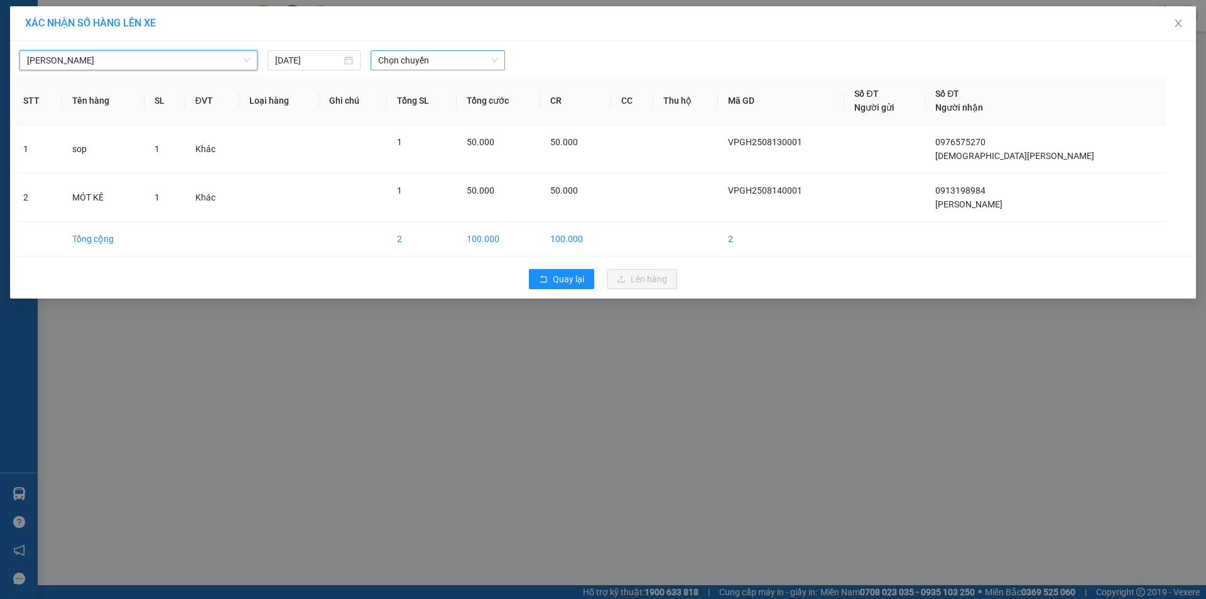
click at [436, 55] on span "Chọn chuyến" at bounding box center [437, 60] width 119 height 19
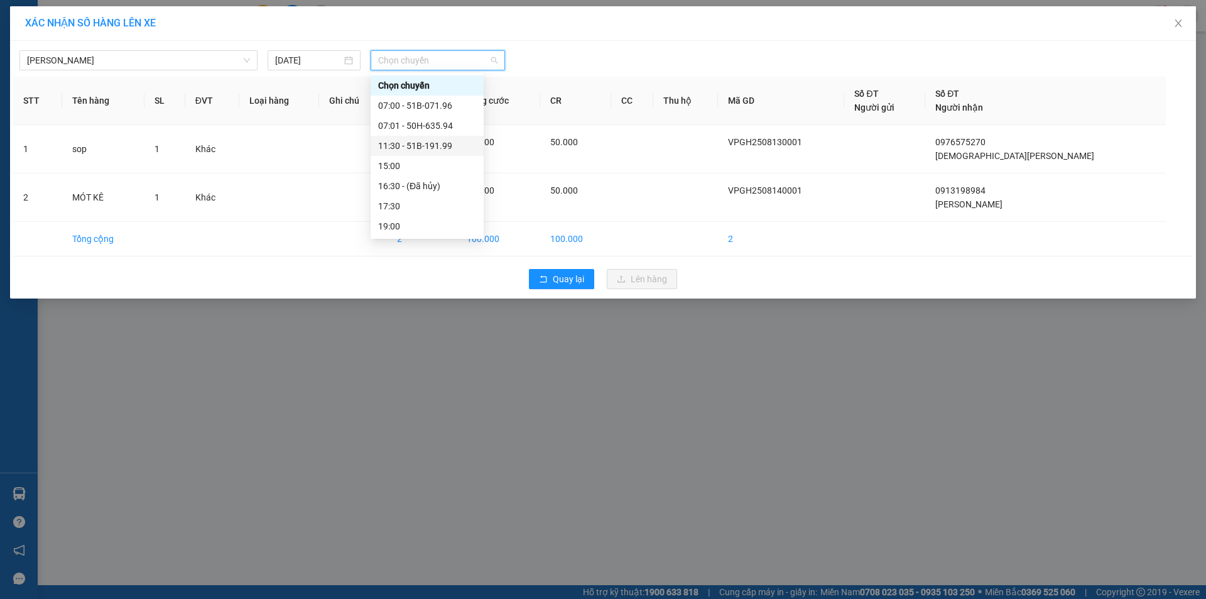
click at [422, 145] on div "11:30 - 51B-191.99" at bounding box center [427, 146] width 98 height 14
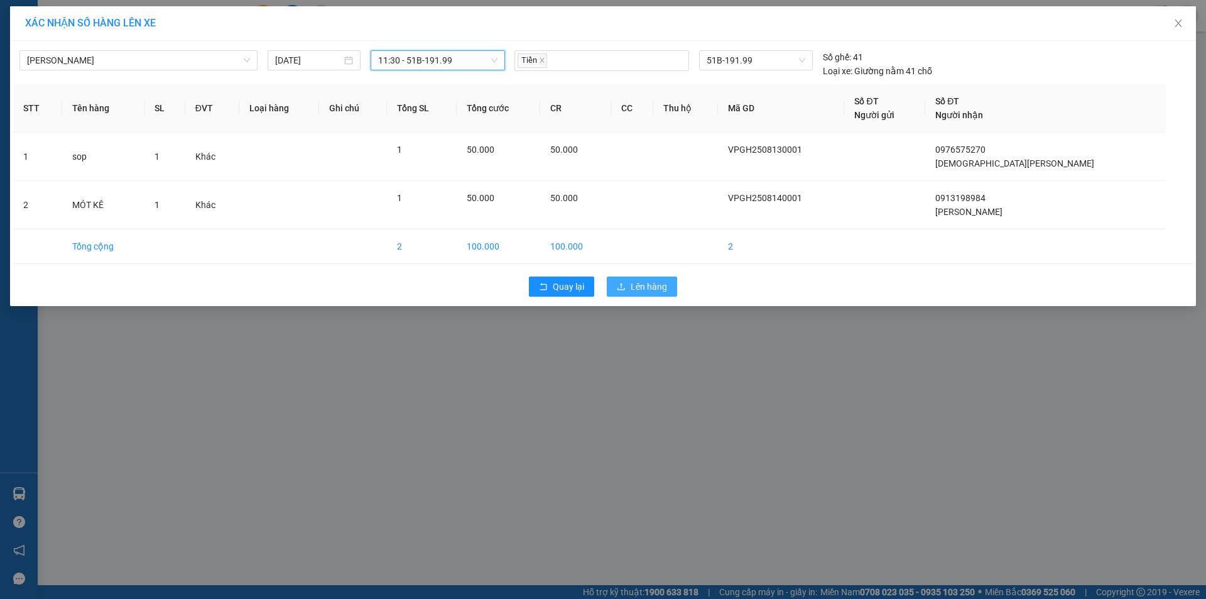
click at [657, 285] on span "Lên hàng" at bounding box center [649, 287] width 36 height 14
